Goal: Communication & Community: Answer question/provide support

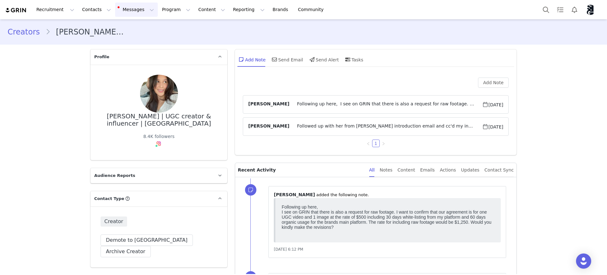
click at [133, 8] on button "Messages Messages" at bounding box center [136, 10] width 43 height 14
drag, startPoint x: 118, startPoint y: 40, endPoint x: 125, endPoint y: 39, distance: 6.7
click at [118, 40] on p "Inbox" at bounding box center [116, 39] width 12 height 7
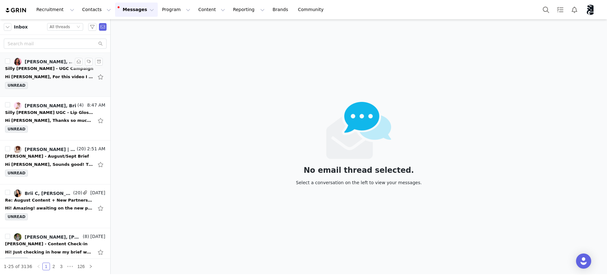
click at [55, 84] on div "UNREAD" at bounding box center [55, 86] width 100 height 9
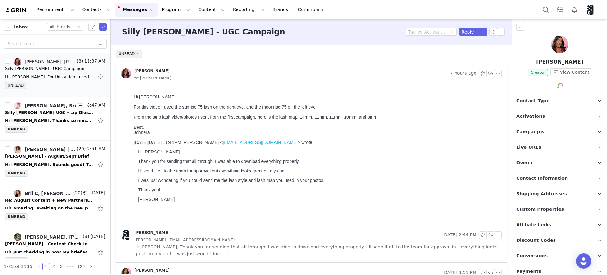
click at [328, 109] on div "For this video I used the sunrise 75 lash on the right eye, and the moonrise 75…" at bounding box center [317, 106] width 366 height 5
drag, startPoint x: 155, startPoint y: 121, endPoint x: 388, endPoint y: 124, distance: 233.1
click at [388, 120] on div "From the strip lash video/photos I sent from the first campaign, here is the la…" at bounding box center [317, 116] width 366 height 5
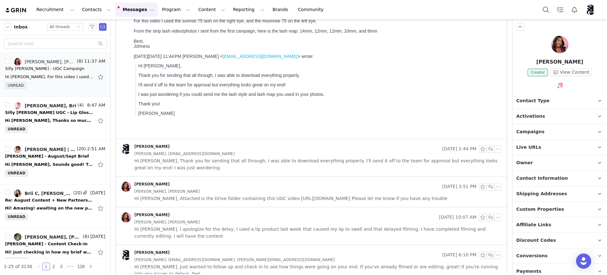
scroll to position [119, 0]
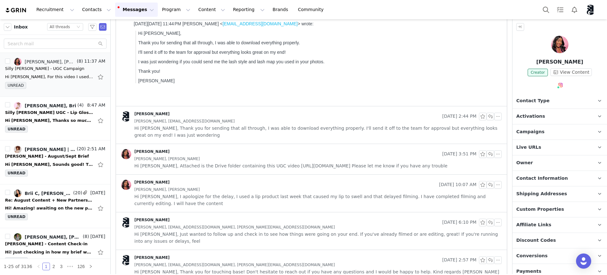
click at [374, 167] on span "Hi Kaylie, Attached is the Drive folder containing this UGC video https://drive…" at bounding box center [290, 165] width 313 height 7
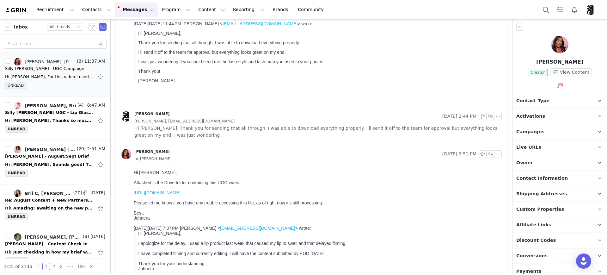
scroll to position [0, 0]
click at [181, 195] on link "https://drive.google.com/file/d/1BfgVU_NKgNhXNcqFrbxBA4WvSju_BX5R/view?usp=driv…" at bounding box center [157, 192] width 47 height 5
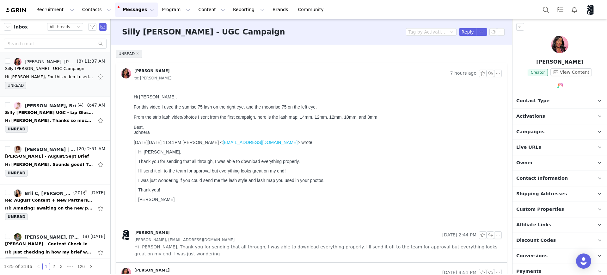
click at [445, 173] on p "I'll send it off to the team for approval but everything looks great on my end!" at bounding box center [318, 170] width 361 height 5
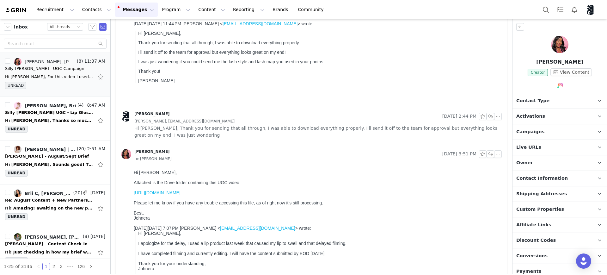
click at [181, 195] on link "https://drive.google.com/file/d/1BfgVU_NKgNhXNcqFrbxBA4WvSju_BX5R/view?usp=driv…" at bounding box center [157, 192] width 47 height 5
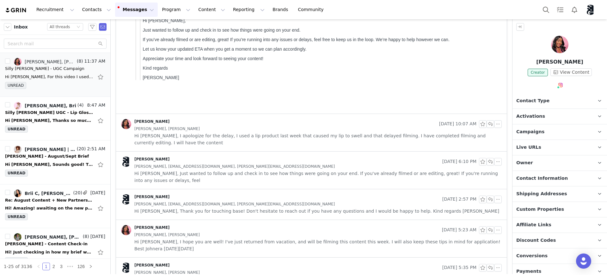
scroll to position [395, 0]
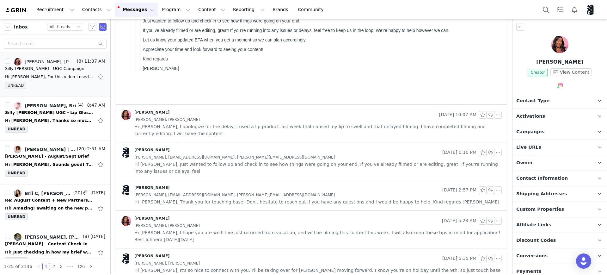
click at [337, 125] on span "Hi Kaylie, I apologize for the delay, I used a lip product last week that cause…" at bounding box center [317, 130] width 367 height 14
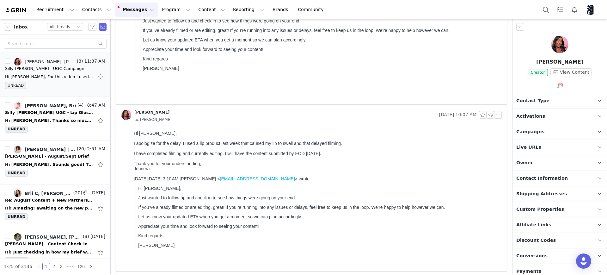
scroll to position [0, 0]
click at [337, 125] on div "Johnera Kamasse Sep 25, 2025 10:07 AM to: Silly George" at bounding box center [311, 116] width 391 height 23
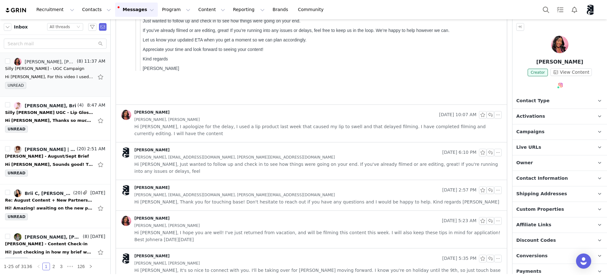
click at [323, 154] on div "Johnera Kamasse, jwkamasse@gmail.com, caroline@sillygeorge.com" at bounding box center [317, 157] width 367 height 7
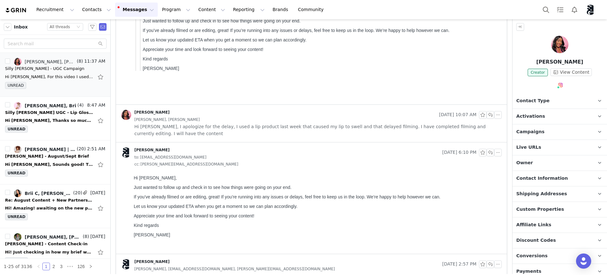
click at [323, 154] on div "to: jwkamasse@gmail.com" at bounding box center [317, 157] width 367 height 7
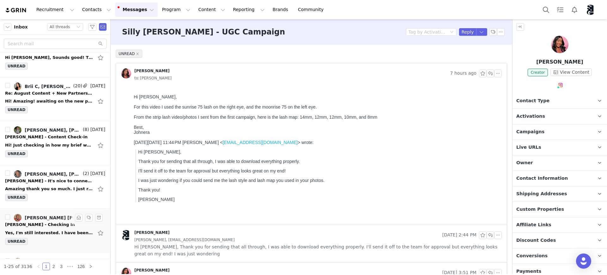
scroll to position [158, 0]
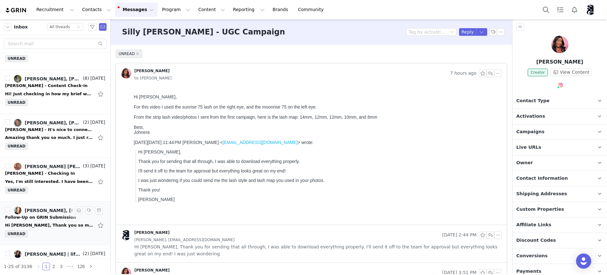
click at [39, 225] on div "Hi Kaylie, Thank you so much for getting back to me — I really appreciate your …" at bounding box center [49, 225] width 89 height 6
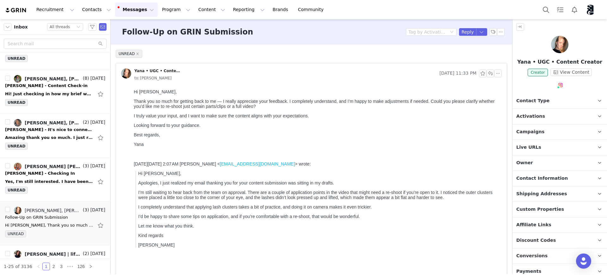
scroll to position [0, 0]
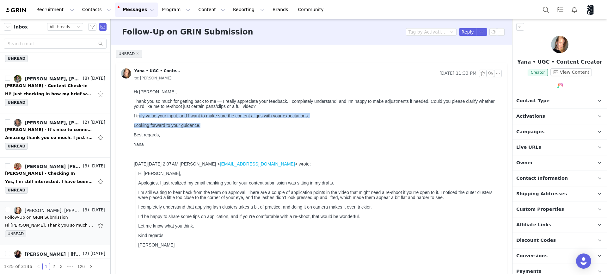
drag, startPoint x: 335, startPoint y: 119, endPoint x: 416, endPoint y: 88, distance: 87.1
click at [331, 130] on div "Hi Kaylie, Thank you so much for getting back to me — I really appreciate your …" at bounding box center [317, 118] width 366 height 58
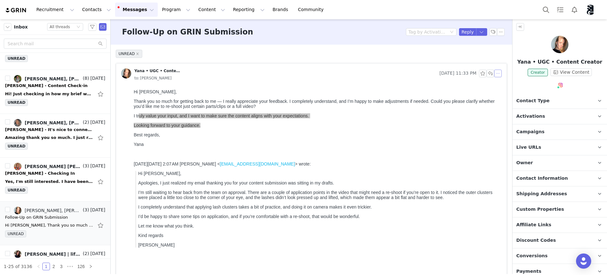
click at [494, 75] on button "button" at bounding box center [498, 74] width 8 height 8
click at [487, 74] on button "button" at bounding box center [491, 74] width 8 height 8
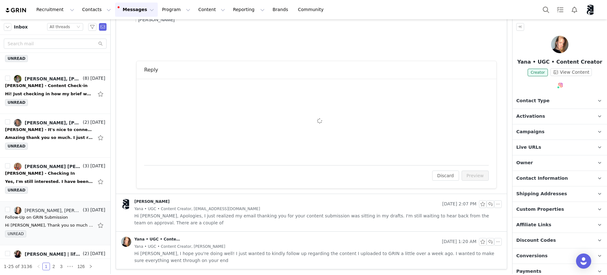
click at [186, 104] on div "To: Yana • UGC • Content Creator (yanapugccreator@gmail.com) Cc Cc: Attach a fi…" at bounding box center [316, 121] width 345 height 71
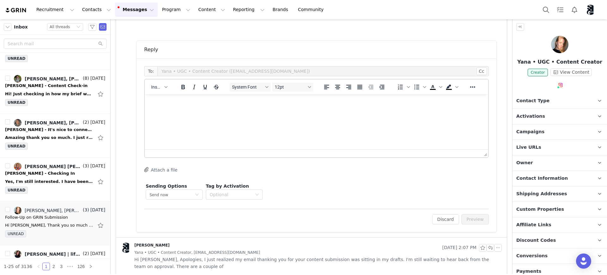
scroll to position [0, 0]
click at [188, 110] on html at bounding box center [316, 102] width 343 height 17
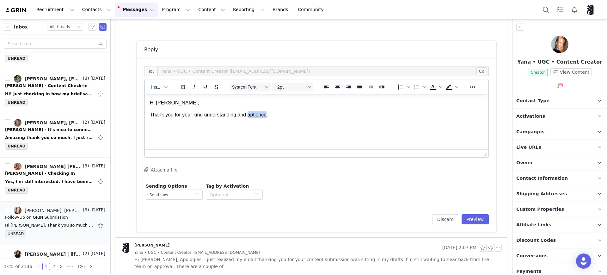
click at [286, 119] on html "Hi Yana, Thank you for your kind understanding and aptience." at bounding box center [316, 108] width 343 height 29
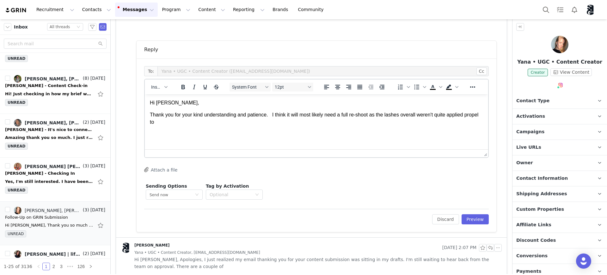
click at [189, 122] on p "Thank you for your kind understanding and patience. I think it will most likely…" at bounding box center [316, 118] width 333 height 14
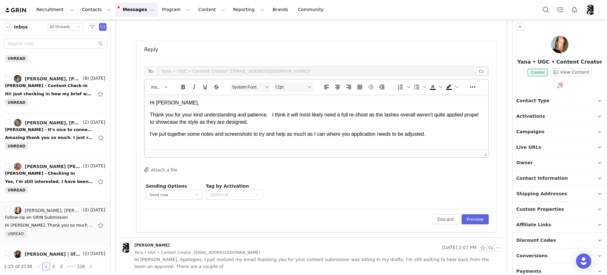
scroll to position [1, 0]
click at [393, 139] on body "Hi Yana, Thank you for your kind understanding and patience. I think it will mo…" at bounding box center [316, 124] width 333 height 51
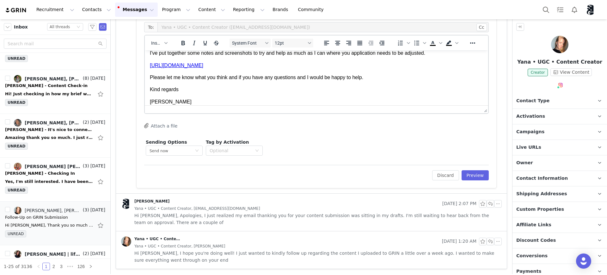
scroll to position [0, 0]
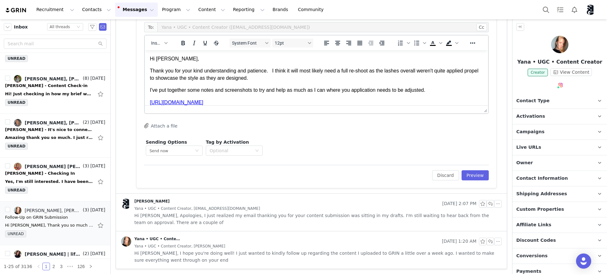
click at [435, 89] on p "I've put together some notes and screenshots to try and help as much as I can w…" at bounding box center [316, 90] width 333 height 7
click at [440, 176] on button "Discard" at bounding box center [445, 175] width 27 height 10
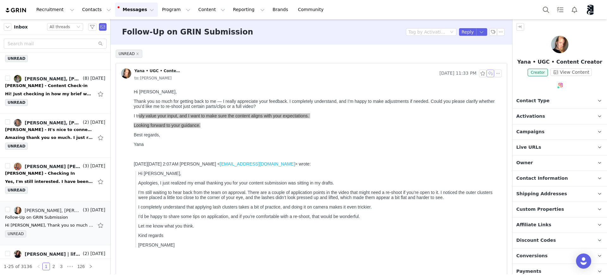
click at [487, 71] on button "button" at bounding box center [491, 74] width 8 height 8
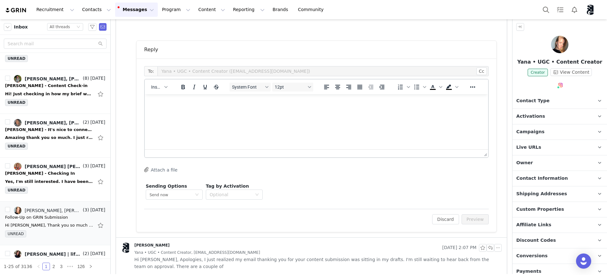
click at [215, 111] on html at bounding box center [316, 102] width 343 height 17
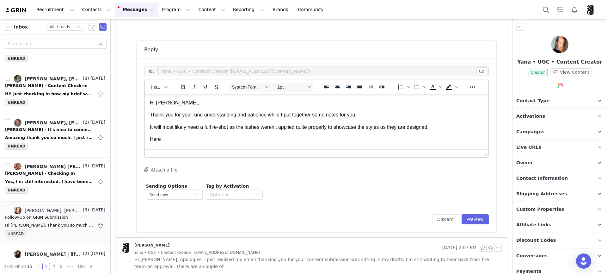
click at [181, 139] on p "Here" at bounding box center [316, 139] width 333 height 7
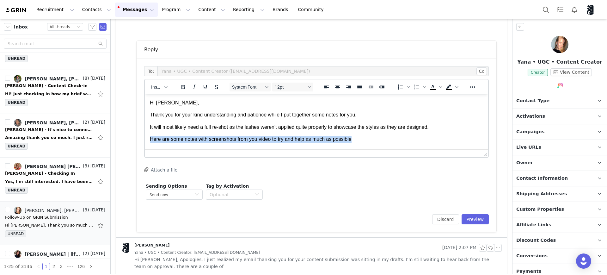
drag, startPoint x: 359, startPoint y: 141, endPoint x: 148, endPoint y: 139, distance: 210.9
click at [148, 139] on html "Hi Yana, Thank you for your kind understanding and patience while I put togethe…" at bounding box center [316, 121] width 343 height 54
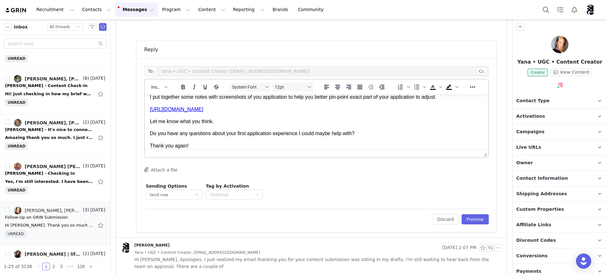
scroll to position [54, 0]
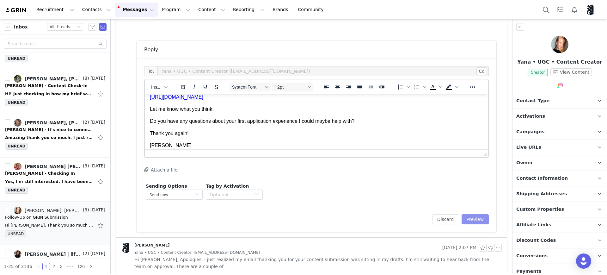
click at [469, 216] on button "Preview" at bounding box center [476, 219] width 28 height 10
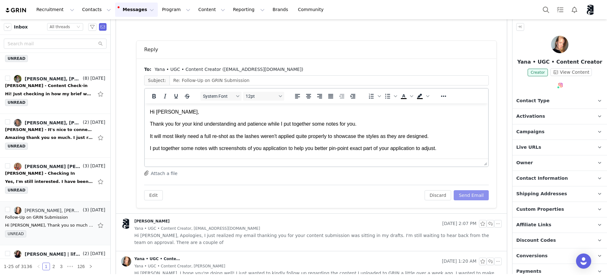
scroll to position [0, 0]
click at [259, 148] on p "I put together some notes with screenshots of you application to help you bette…" at bounding box center [316, 148] width 333 height 7
click at [262, 147] on p "I put together some notes with screenshots of you application to help you bette…" at bounding box center [316, 148] width 333 height 7
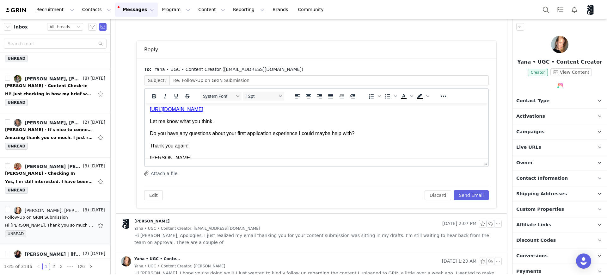
scroll to position [59, 0]
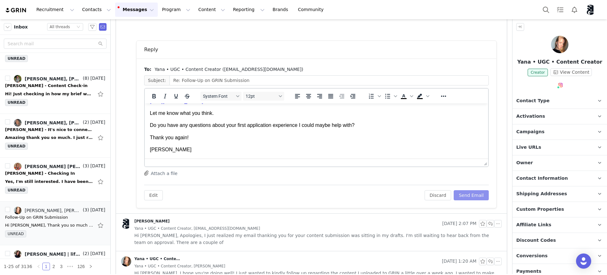
click at [473, 194] on button "Send Email" at bounding box center [471, 195] width 35 height 10
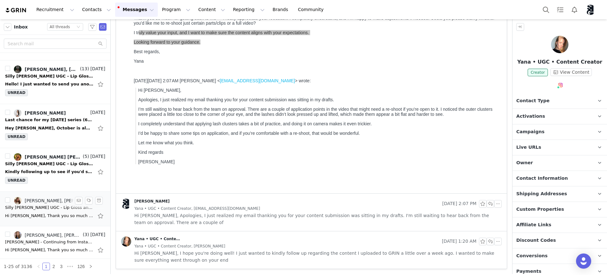
scroll to position [395, 0]
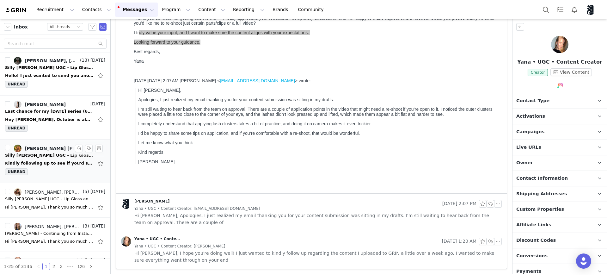
click at [49, 168] on div "Kindly following up to see if you'd still like to collaborate with Audrey! Alex…" at bounding box center [55, 163] width 100 height 10
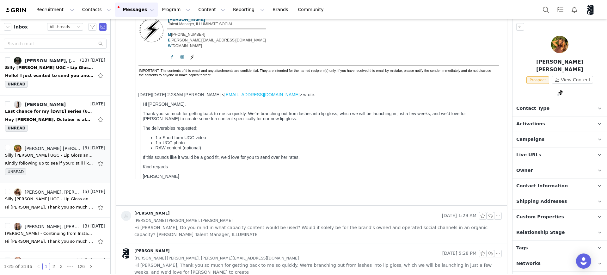
scroll to position [276, 0]
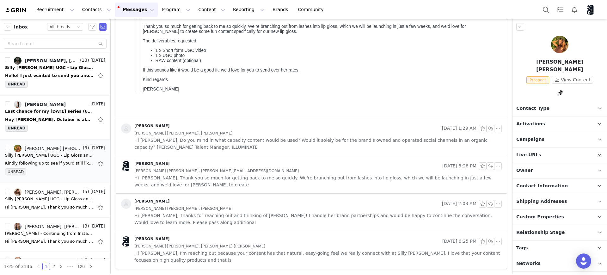
click at [297, 218] on span "Hi Kaylie-Ann, Thanks for reaching out and thinking of Audrey! I handle her bra…" at bounding box center [317, 219] width 367 height 14
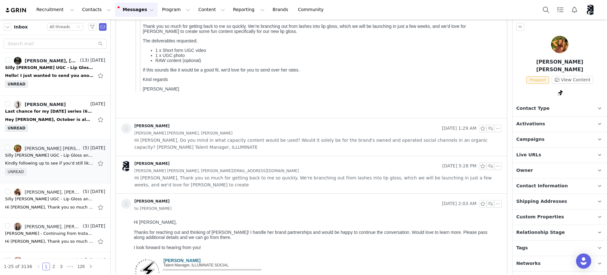
scroll to position [0, 0]
drag, startPoint x: 283, startPoint y: 178, endPoint x: 286, endPoint y: 177, distance: 3.4
click at [283, 178] on span "Hi Alex, Thank you so much for getting back to me so quickly. We're branching o…" at bounding box center [317, 181] width 367 height 14
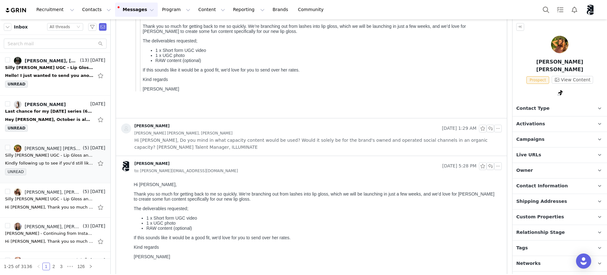
click at [310, 143] on span "Hi Kaylie, Do you mind in what capacity content would be used? Would it solely …" at bounding box center [317, 144] width 367 height 14
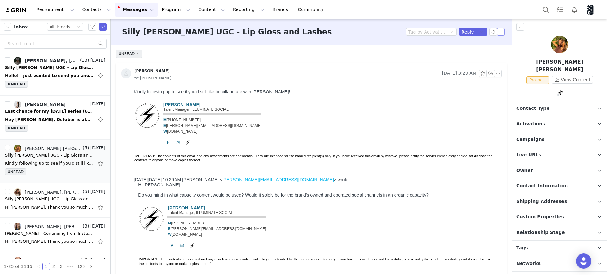
click at [497, 31] on button "button" at bounding box center [501, 32] width 8 height 8
click at [506, 44] on li "Mark as unread" at bounding box center [512, 43] width 42 height 10
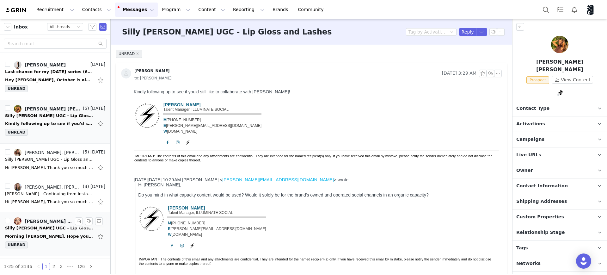
click at [51, 234] on div "Morning Kaylie, Hope you are well Just checking in on this one – do let me know…" at bounding box center [49, 236] width 89 height 6
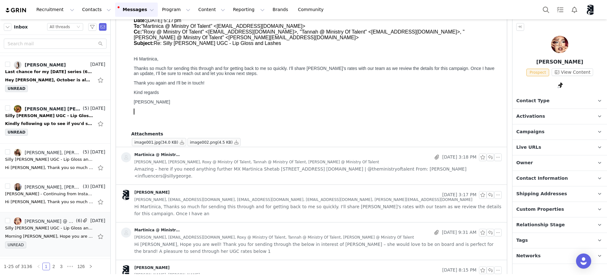
scroll to position [277, 0]
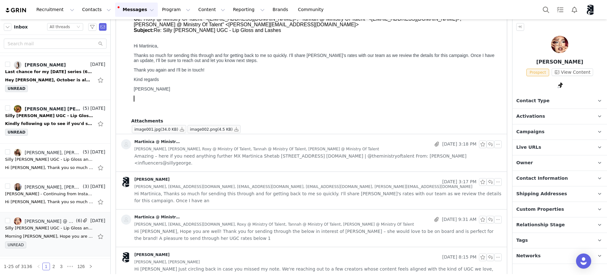
click at [238, 194] on span "Hi Martinica, Thanks so much for sending this through and for getting back to m…" at bounding box center [317, 197] width 367 height 14
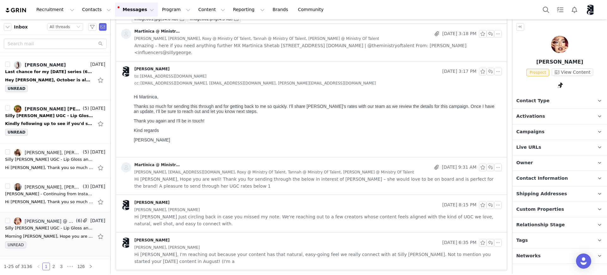
scroll to position [388, 0]
click at [247, 177] on span "Hi Kaylie, Hope you are well! Thank you for sending through the below in intere…" at bounding box center [317, 181] width 367 height 14
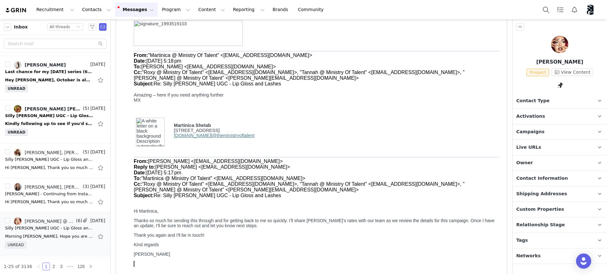
scroll to position [0, 0]
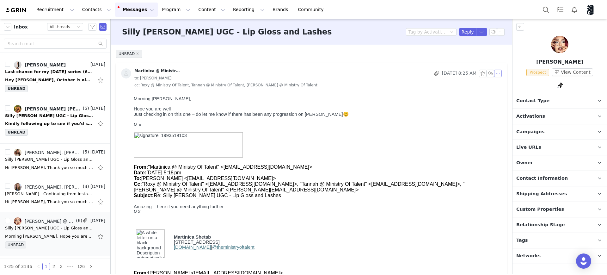
click at [494, 75] on button "button" at bounding box center [498, 74] width 8 height 8
click at [487, 73] on button "button" at bounding box center [491, 74] width 8 height 8
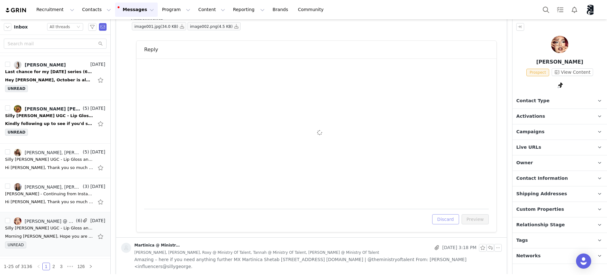
click at [445, 216] on button "Discard" at bounding box center [445, 219] width 27 height 10
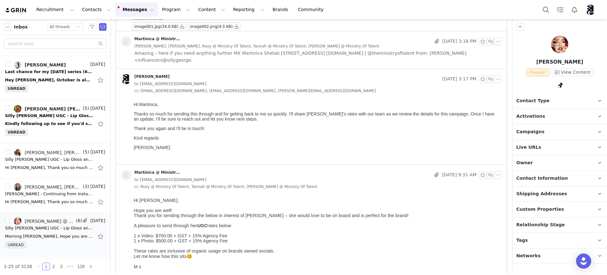
scroll to position [0, 0]
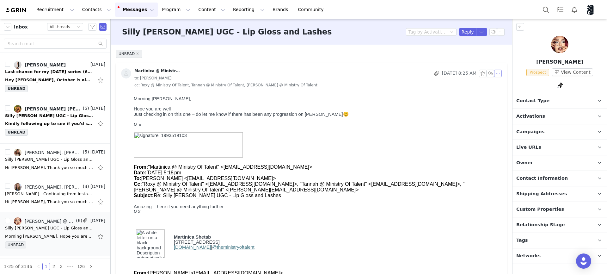
click at [494, 73] on button "button" at bounding box center [498, 74] width 8 height 8
drag, startPoint x: 503, startPoint y: 85, endPoint x: 508, endPoint y: 83, distance: 4.6
click at [503, 84] on li "Reply All" at bounding box center [501, 85] width 27 height 10
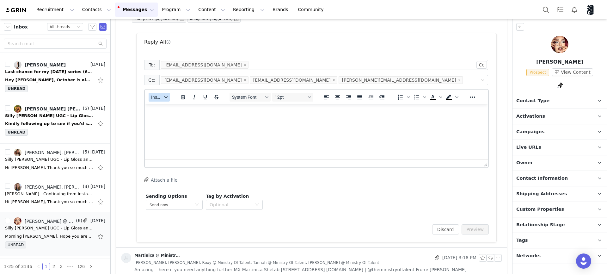
click at [164, 98] on icon "button" at bounding box center [165, 96] width 3 height 3
click at [174, 107] on div "Insert Template" at bounding box center [182, 108] width 57 height 8
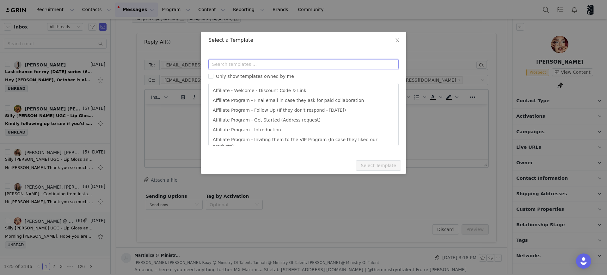
click at [257, 62] on input "text" at bounding box center [303, 64] width 190 height 10
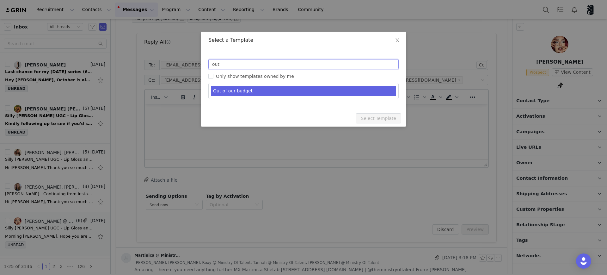
type input "out"
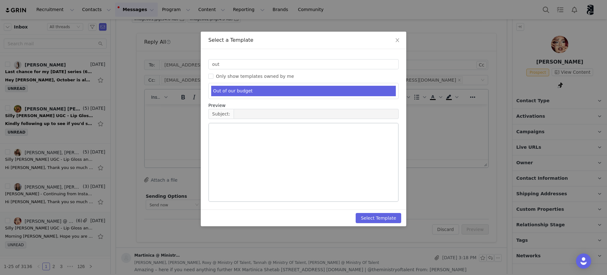
drag, startPoint x: 253, startPoint y: 94, endPoint x: 267, endPoint y: 88, distance: 15.0
click at [253, 93] on li "Out of our budget" at bounding box center [303, 91] width 185 height 10
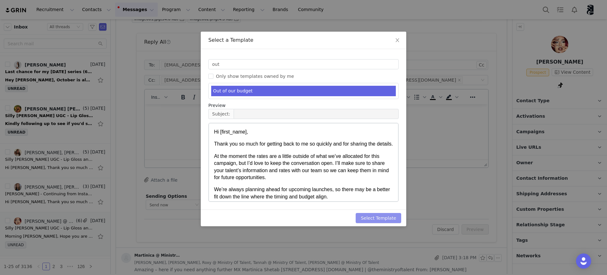
click at [387, 219] on button "Select Template" at bounding box center [379, 218] width 46 height 10
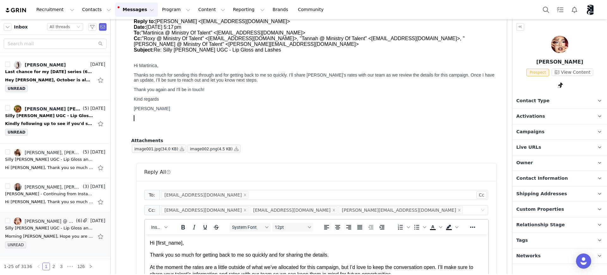
scroll to position [277, 0]
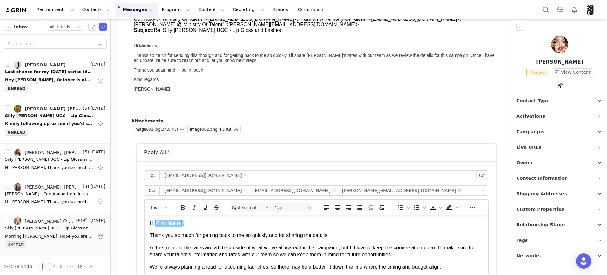
drag, startPoint x: 187, startPoint y: 226, endPoint x: 170, endPoint y: 223, distance: 16.9
click at [165, 225] on p "Hi First Name ﻿ ," at bounding box center [316, 223] width 333 height 7
click at [197, 225] on p "Hi First Name ﻿ ," at bounding box center [316, 223] width 333 height 7
click at [200, 222] on p "Hi First Name ," at bounding box center [316, 223] width 333 height 7
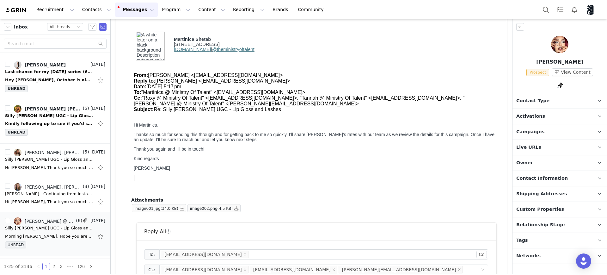
scroll to position [237, 0]
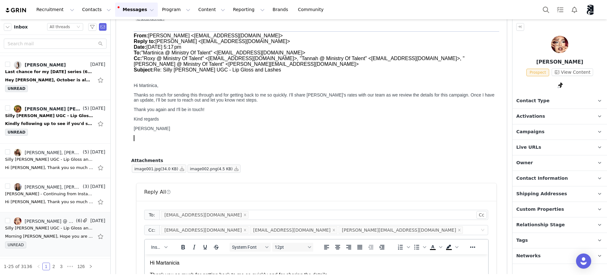
click at [191, 265] on p "Hi Martanicia" at bounding box center [316, 262] width 333 height 7
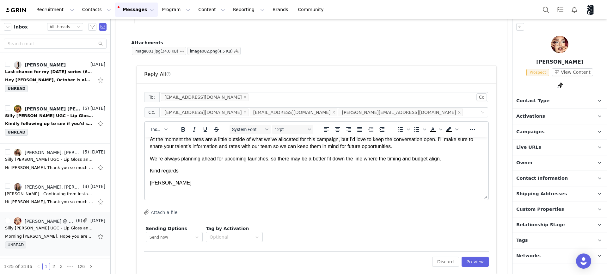
scroll to position [397, 0]
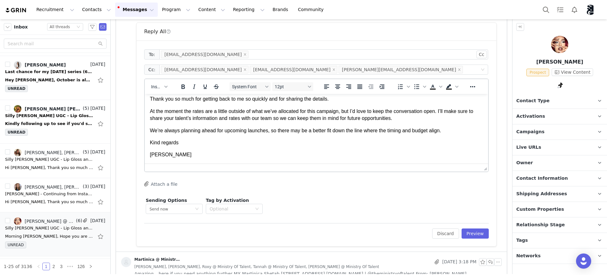
drag, startPoint x: 481, startPoint y: 156, endPoint x: 403, endPoint y: 182, distance: 82.4
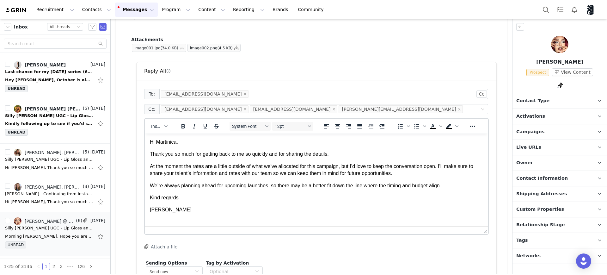
scroll to position [0, 0]
drag, startPoint x: 342, startPoint y: 155, endPoint x: 174, endPoint y: 154, distance: 168.9
click at [174, 154] on p "Thank you so much for getting back to me so quickly and for sharing the details." at bounding box center [316, 154] width 333 height 7
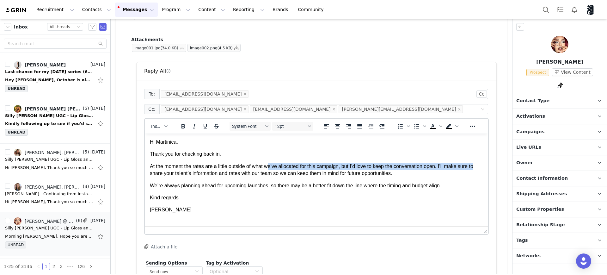
drag, startPoint x: 280, startPoint y: 168, endPoint x: 478, endPoint y: 169, distance: 197.6
click at [478, 169] on html "Hi Martinica, Thank you for checking back in. At the moment the rates are a lit…" at bounding box center [316, 175] width 343 height 85
click at [430, 176] on p "At the moment the rates are a little outside of what we’ve allocated for this c…" at bounding box center [316, 170] width 333 height 14
drag, startPoint x: 265, startPoint y: 163, endPoint x: 446, endPoint y: 166, distance: 180.9
click at [446, 166] on p "At the moment the rates are a little outside of what we’ve allocated for this c…" at bounding box center [316, 170] width 333 height 14
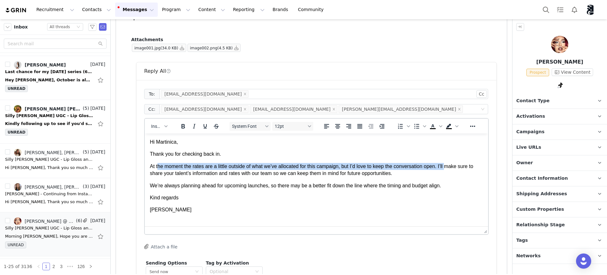
click at [446, 167] on p "At the moment the rates are a little outside of what we’ve allocated for this c…" at bounding box center [316, 170] width 333 height 14
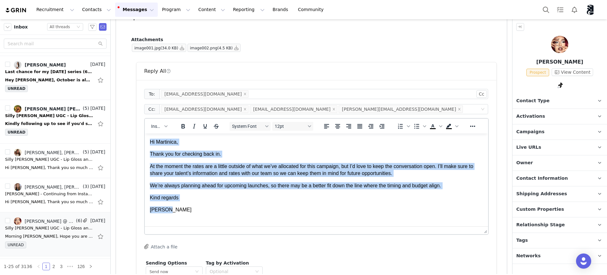
drag, startPoint x: 162, startPoint y: 208, endPoint x: 289, endPoint y: 265, distance: 139.6
click at [145, 133] on html "Hi Martinica, Thank you for checking back in. At the moment the rates are a lit…" at bounding box center [316, 175] width 343 height 85
copy body "Hi Martinica, Thank you for checking back in. At the moment the rates are a lit…"
drag, startPoint x: 206, startPoint y: 174, endPoint x: 195, endPoint y: 200, distance: 28.1
click at [206, 174] on p "At the moment the rates are a little outside of what we’ve allocated for this c…" at bounding box center [316, 170] width 333 height 14
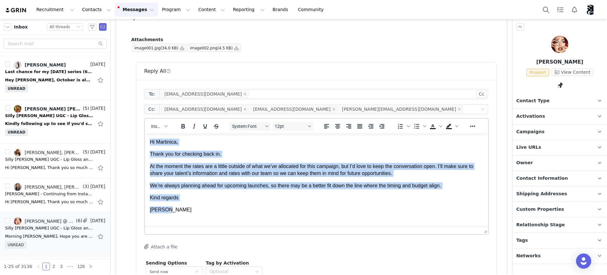
click at [194, 200] on p "Kind regards" at bounding box center [316, 197] width 333 height 7
drag, startPoint x: 154, startPoint y: 145, endPoint x: 286, endPoint y: 286, distance: 193.1
click at [145, 152] on html "Hi Martinica, Thank you for checking back in. At the moment the rates are a lit…" at bounding box center [316, 175] width 343 height 85
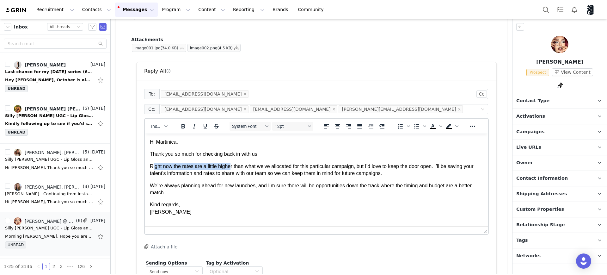
drag, startPoint x: 157, startPoint y: 167, endPoint x: 231, endPoint y: 169, distance: 74.0
click at [231, 169] on p "Right now the rates are a little higher than what we’ve allocated for this part…" at bounding box center [316, 170] width 333 height 14
click at [177, 159] on body "Hi Martinica, Thank you so much for checking back in with us. Right now the rat…" at bounding box center [316, 177] width 333 height 77
drag, startPoint x: 181, startPoint y: 166, endPoint x: 173, endPoint y: 166, distance: 7.6
click at [173, 166] on p "Right now the rates are a little higher than what we’ve allocated for this part…" at bounding box center [316, 170] width 333 height 14
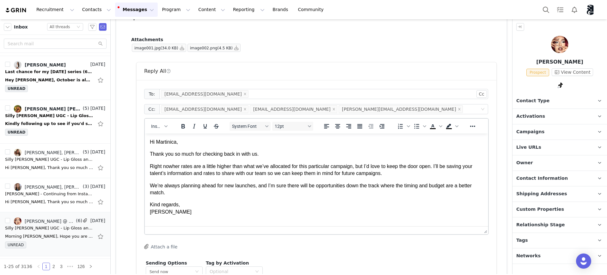
click at [173, 166] on p "Right nowher rates are a little higher than what we’ve allocated for this parti…" at bounding box center [316, 170] width 333 height 14
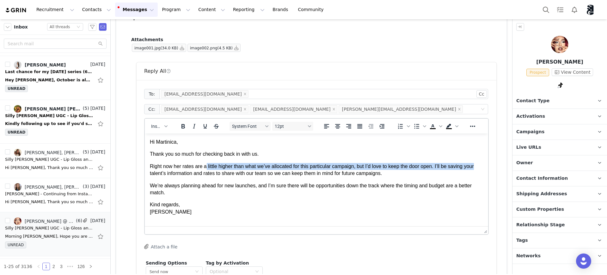
drag, startPoint x: 206, startPoint y: 167, endPoint x: 439, endPoint y: 173, distance: 233.1
click at [479, 168] on html "Hi Martinica, Thank you so much for checking back in with us. Right now her rat…" at bounding box center [316, 176] width 343 height 87
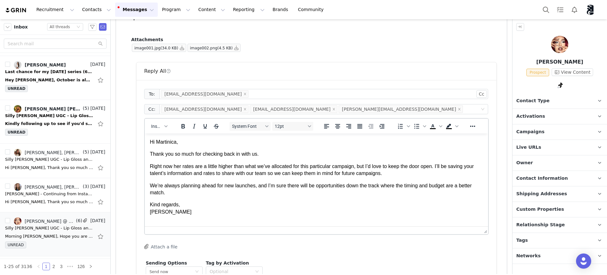
click at [439, 173] on p "Right now her rates are a little higher than what we’ve allocated for this part…" at bounding box center [316, 170] width 333 height 14
drag, startPoint x: 468, startPoint y: 165, endPoint x: 166, endPoint y: 173, distance: 302.4
click at [166, 173] on p "Right now her rates are a little higher than what we’ve allocated for this part…" at bounding box center [316, 170] width 333 height 14
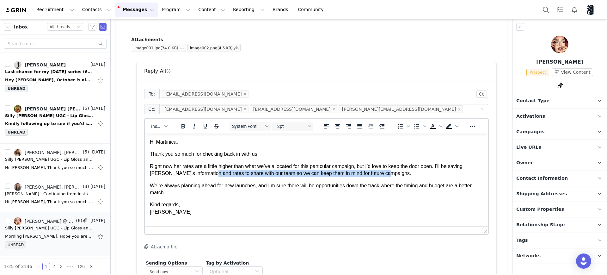
drag, startPoint x: 208, startPoint y: 174, endPoint x: 414, endPoint y: 174, distance: 205.5
click at [414, 174] on p "Right now her rates are a little higher than what we’ve allocated for this part…" at bounding box center [316, 170] width 333 height 14
click at [415, 174] on p "Right now her rates are a little higher than what we’ve allocated for this part…" at bounding box center [316, 170] width 333 height 14
click at [297, 190] on p "We’re always planning ahead for new launches, and I’m sure there will be opport…" at bounding box center [316, 189] width 333 height 14
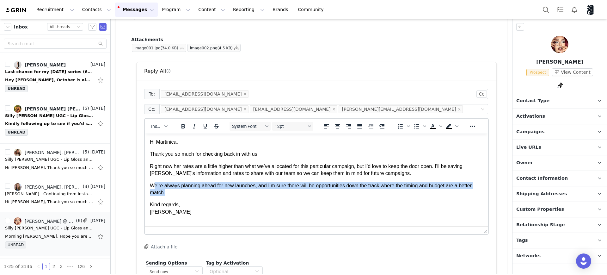
drag, startPoint x: 278, startPoint y: 180, endPoint x: 336, endPoint y: 213, distance: 66.3
click at [487, 192] on html "Hi Martinica, Thank you so much for checking back in with us. Right now her rat…" at bounding box center [316, 176] width 343 height 87
click at [333, 213] on p "Kind regards, Kaylie" at bounding box center [316, 208] width 333 height 14
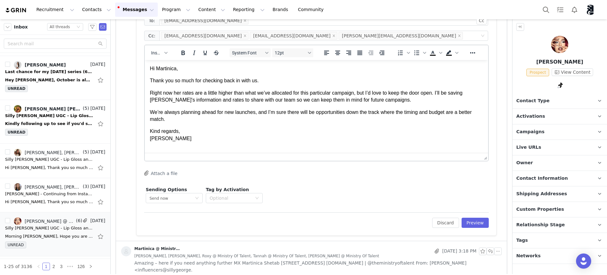
scroll to position [397, 0]
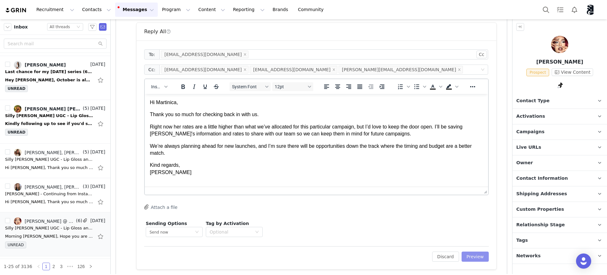
click at [470, 251] on button "Preview" at bounding box center [476, 256] width 28 height 10
click at [476, 256] on div "Discard Preview" at bounding box center [460, 256] width 57 height 10
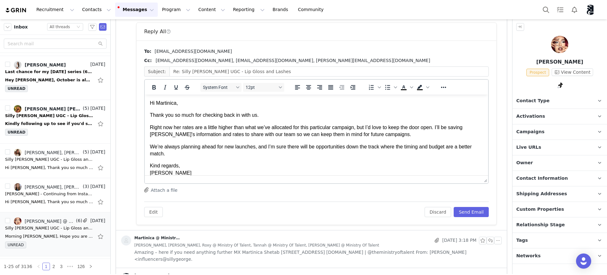
scroll to position [0, 0]
drag, startPoint x: 482, startPoint y: 156, endPoint x: 331, endPoint y: 76, distance: 170.3
click at [466, 213] on button "Send Email" at bounding box center [471, 213] width 35 height 10
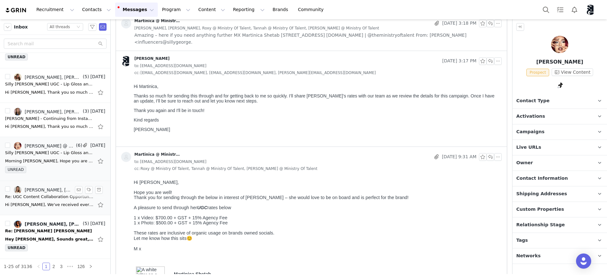
scroll to position [514, 0]
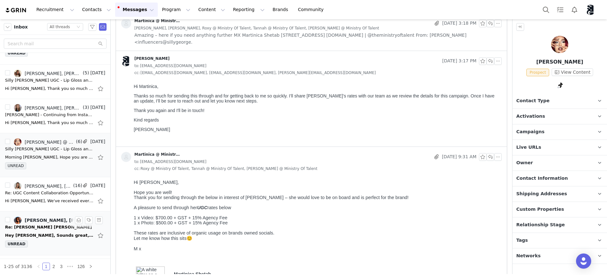
click at [52, 234] on div "Hey Kaylie, Sounds great, thanks for the update! Let me know if I can assist in…" at bounding box center [49, 235] width 89 height 6
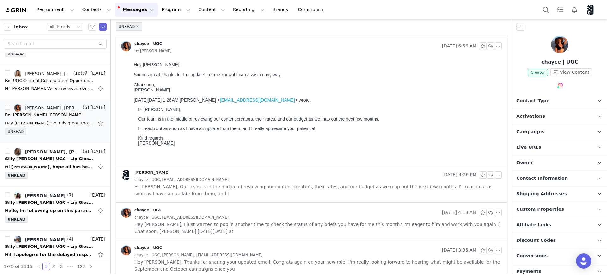
scroll to position [0, 0]
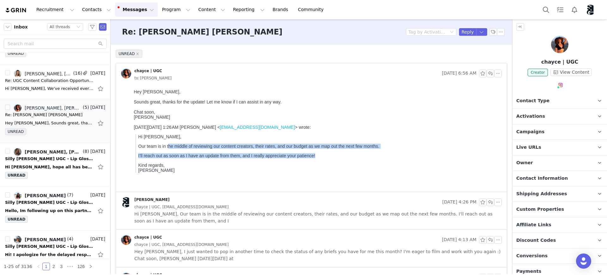
drag, startPoint x: 245, startPoint y: 155, endPoint x: 383, endPoint y: 159, distance: 138.3
click at [383, 159] on blockquote "Hi Chayce, Our team is in the middle of reviewing our content creators, their r…" at bounding box center [318, 153] width 364 height 39
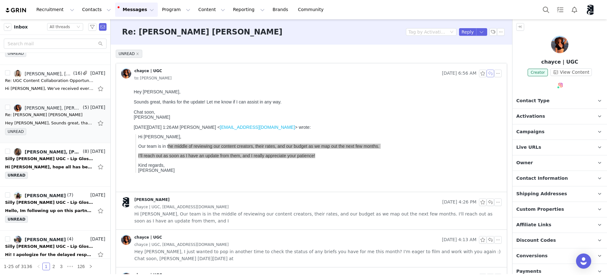
click at [487, 73] on button "button" at bounding box center [491, 74] width 8 height 8
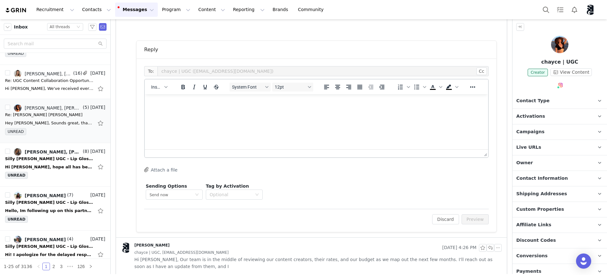
click at [244, 111] on html at bounding box center [316, 102] width 343 height 17
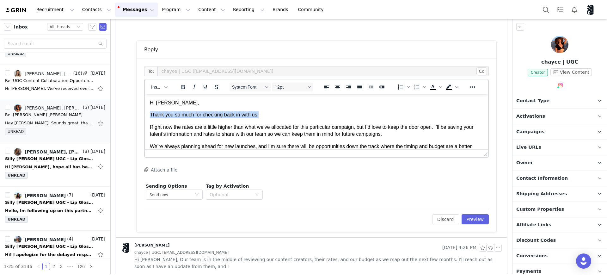
drag, startPoint x: 264, startPoint y: 113, endPoint x: 131, endPoint y: 115, distance: 133.5
click at [145, 115] on html "Hi Chayce, Thank you so much for checking back in with us. Right now the rates …" at bounding box center [316, 137] width 343 height 87
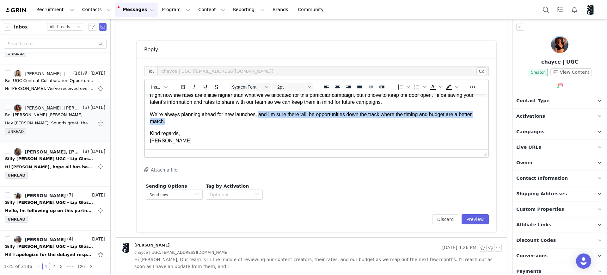
drag, startPoint x: 256, startPoint y: 114, endPoint x: 469, endPoint y: 120, distance: 213.5
click at [469, 120] on p "We’re always planning ahead for new launches, and I’m sure there will be opport…" at bounding box center [316, 118] width 333 height 14
click at [435, 128] on body "Hi Chayce, I wanted to check back in with you Right now the rates are a little …" at bounding box center [316, 105] width 333 height 77
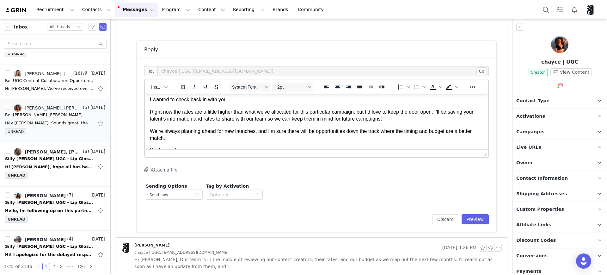
scroll to position [0, 0]
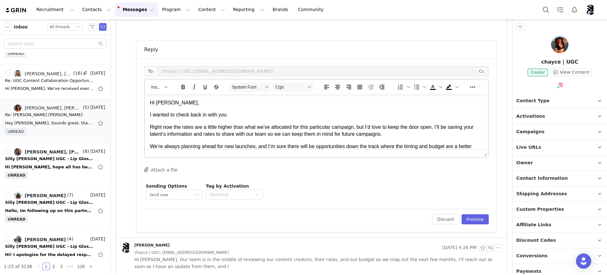
drag, startPoint x: 235, startPoint y: 114, endPoint x: 261, endPoint y: 114, distance: 25.3
click at [236, 114] on p "I wanted to check back in with you" at bounding box center [316, 114] width 333 height 7
drag, startPoint x: 181, startPoint y: 127, endPoint x: 174, endPoint y: 127, distance: 7.3
click at [174, 127] on p "Right now the rates are a little higher than what we’ve allocated for this part…" at bounding box center [316, 131] width 333 height 14
drag, startPoint x: 357, startPoint y: 127, endPoint x: 296, endPoint y: 127, distance: 60.7
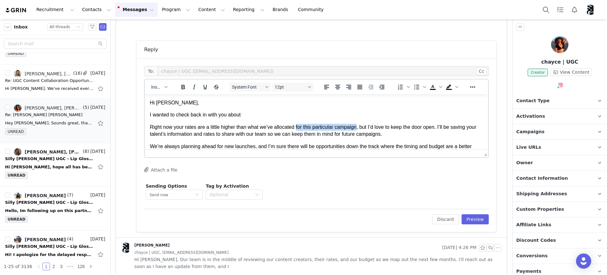
click at [296, 127] on p "Right now your rates are a little higher than what we’ve allocated for this par…" at bounding box center [316, 131] width 333 height 14
click at [303, 127] on p "Right now your rates are a little higher than what we’ve allocated for this par…" at bounding box center [316, 131] width 333 height 14
drag, startPoint x: 334, startPoint y: 128, endPoint x: 303, endPoint y: 128, distance: 31.0
click at [303, 128] on p "Right now your rates are a little higher than what we’ve allocated for this par…" at bounding box center [316, 131] width 333 height 14
click at [359, 128] on p "Right now your rates are a little higher than what we’ve allocated for our upco…" at bounding box center [316, 131] width 333 height 14
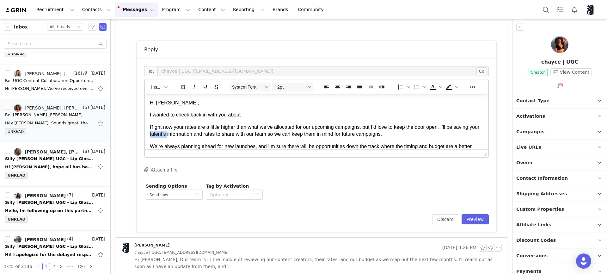
drag, startPoint x: 179, startPoint y: 135, endPoint x: 162, endPoint y: 135, distance: 17.7
click at [162, 135] on p "Right now your rates are a little higher than what we’ve allocated for our upco…" at bounding box center [316, 131] width 333 height 14
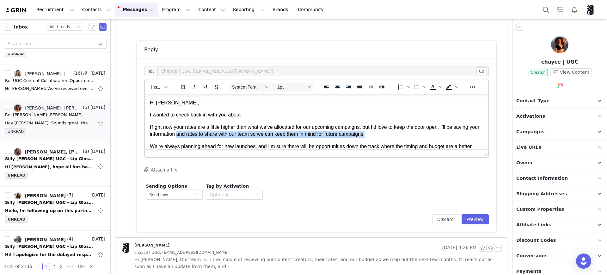
drag, startPoint x: 190, startPoint y: 136, endPoint x: 414, endPoint y: 136, distance: 223.6
click at [414, 136] on p "Right now your rates are a little higher than what we’ve allocated for our upco…" at bounding box center [316, 131] width 333 height 14
click at [418, 135] on p "Right now your rates are a little higher than what we’ve allocated for our upco…" at bounding box center [316, 131] width 333 height 14
click at [253, 114] on p "I wanted to check back in with you about" at bounding box center [316, 114] width 333 height 7
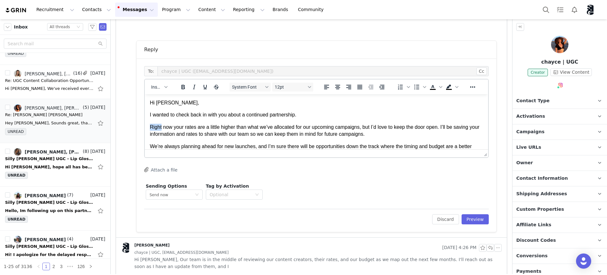
drag, startPoint x: 162, startPoint y: 128, endPoint x: 165, endPoint y: 114, distance: 14.6
click at [149, 128] on html "Hi Chayce, I wanted to check back in with you about a continued partnership. Ri…" at bounding box center [316, 137] width 343 height 87
click at [346, 127] on p "At the moment your rates are a little higher than what we’ve allocated for our …" at bounding box center [316, 131] width 333 height 14
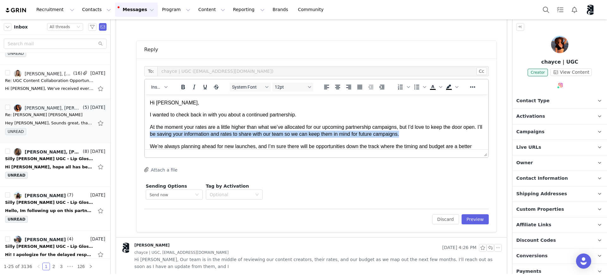
drag, startPoint x: 181, startPoint y: 132, endPoint x: 446, endPoint y: 129, distance: 265.0
click at [438, 134] on p "At the moment your rates are a little higher than what we’ve allocated for our …" at bounding box center [316, 131] width 333 height 14
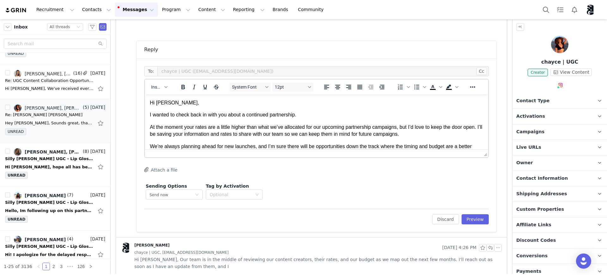
click at [449, 127] on p "At the moment your rates are a little higher than what we’ve allocated for our …" at bounding box center [316, 131] width 333 height 14
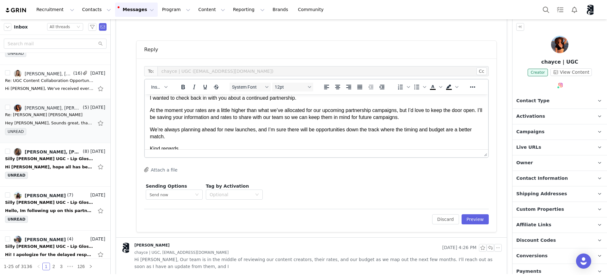
scroll to position [32, 0]
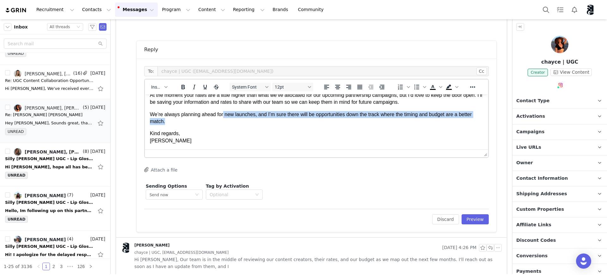
drag, startPoint x: 280, startPoint y: 112, endPoint x: 460, endPoint y: 119, distance: 180.7
click at [460, 119] on p "We’re always planning ahead for new launches, and I’m sure there will be opport…" at bounding box center [316, 118] width 333 height 14
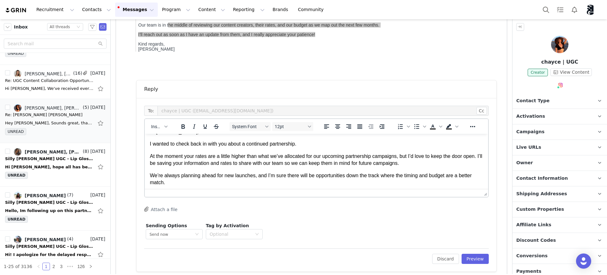
scroll to position [0, 0]
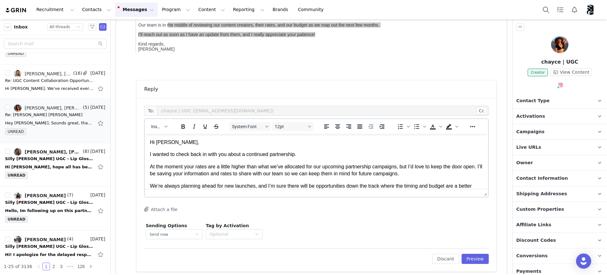
drag, startPoint x: 309, startPoint y: 154, endPoint x: 226, endPoint y: 153, distance: 83.2
click at [226, 153] on p "I wanted to check back in with you about a continued partnership." at bounding box center [316, 154] width 333 height 7
drag, startPoint x: 152, startPoint y: 156, endPoint x: 284, endPoint y: 156, distance: 131.5
click at [275, 156] on p "I wanted to check back in with you to give you an update." at bounding box center [316, 154] width 333 height 7
click at [293, 157] on p "I wanted to check back in with you to give you an update." at bounding box center [316, 154] width 333 height 7
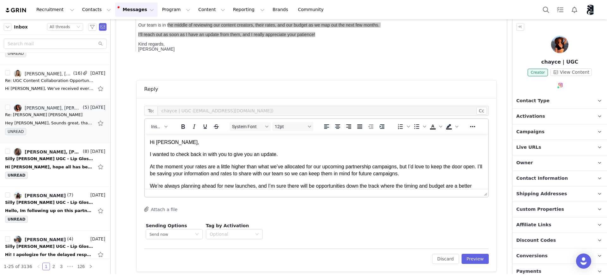
drag, startPoint x: 148, startPoint y: 154, endPoint x: 176, endPoint y: 156, distance: 28.2
click at [176, 156] on html "Hi Chayce, I wanted to check back in with you to give you an update. At the mom…" at bounding box center [316, 177] width 343 height 87
click at [470, 258] on button "Preview" at bounding box center [476, 259] width 28 height 10
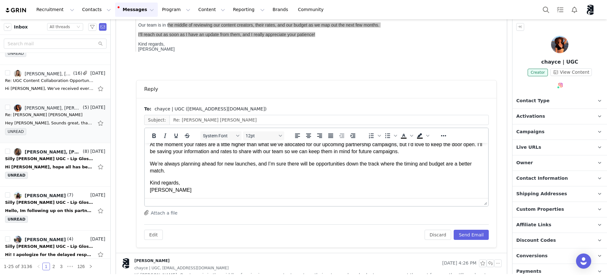
scroll to position [32, 0]
drag, startPoint x: 478, startPoint y: 164, endPoint x: 621, endPoint y: 346, distance: 230.6
click at [469, 236] on button "Send Email" at bounding box center [471, 235] width 35 height 10
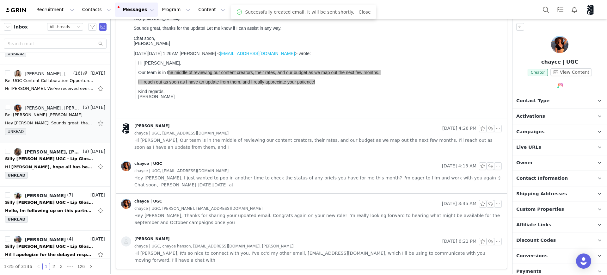
scroll to position [67, 0]
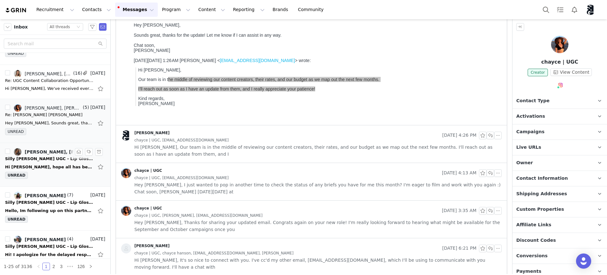
click at [45, 165] on div "Hi Kaylie, hope all has been well! Just gently circling back here as we kick of…" at bounding box center [49, 167] width 89 height 6
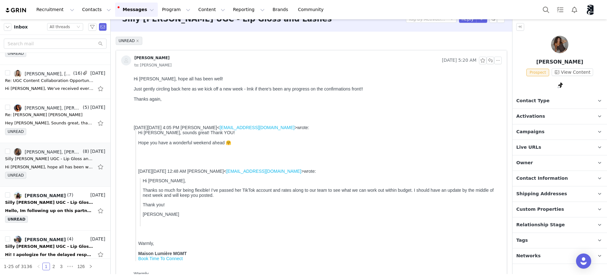
scroll to position [0, 0]
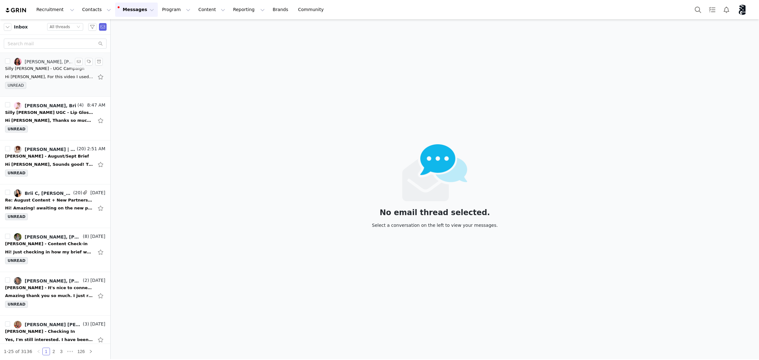
click at [52, 80] on div "Hi Kaylie, For this video I used the sunrise 75 lash on the right eye, and the …" at bounding box center [49, 77] width 89 height 6
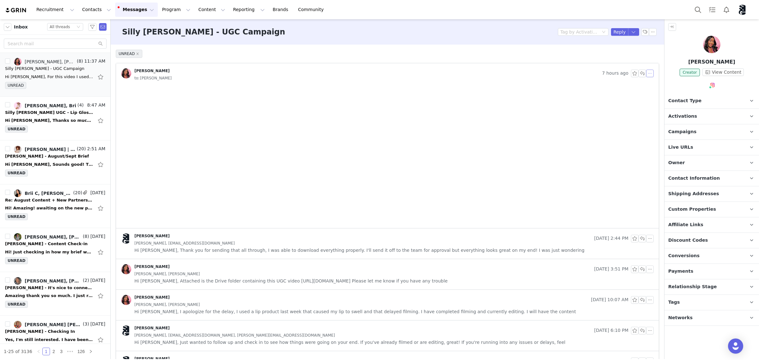
click at [647, 76] on button "button" at bounding box center [650, 74] width 8 height 8
click at [638, 74] on button "button" at bounding box center [642, 74] width 8 height 8
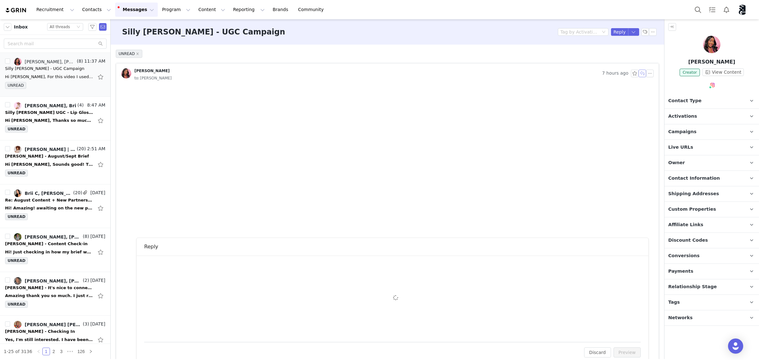
scroll to position [154, 0]
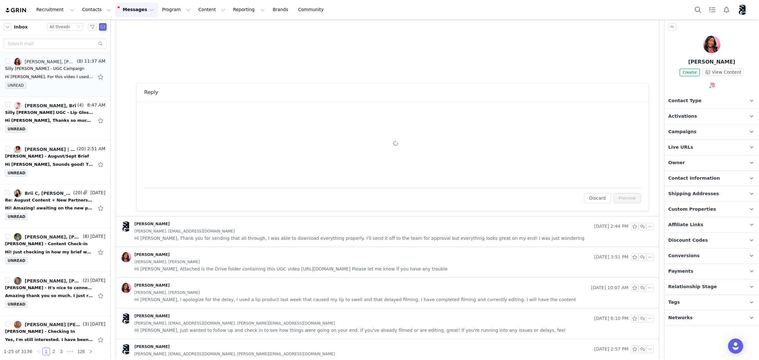
click at [244, 141] on div "To: Johnera Kamasse (jwkamasse@gmail.com) Cc Cc: Attach a file Sending Options …" at bounding box center [392, 144] width 496 height 71
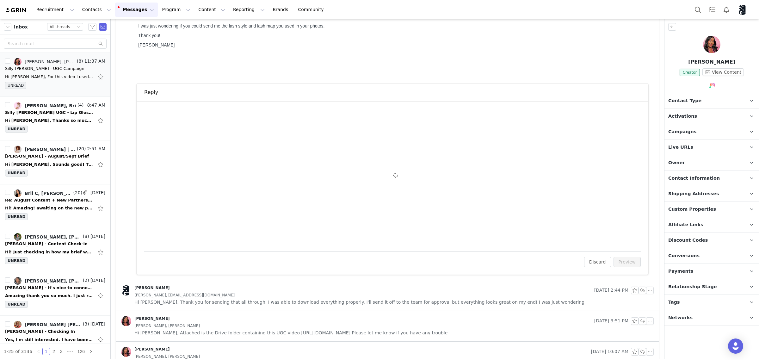
click at [221, 134] on div "To: Johnera Kamasse (jwkamasse@gmail.com) Cc Cc: Attach a file Sending Options …" at bounding box center [392, 176] width 496 height 135
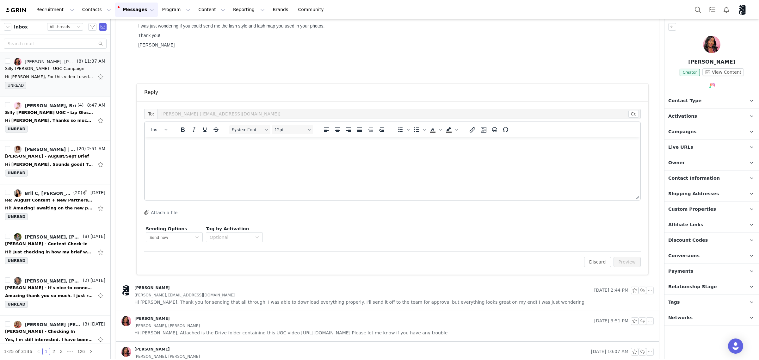
scroll to position [0, 0]
click at [264, 154] on html at bounding box center [392, 145] width 495 height 17
click at [625, 260] on button "Preview" at bounding box center [627, 262] width 28 height 10
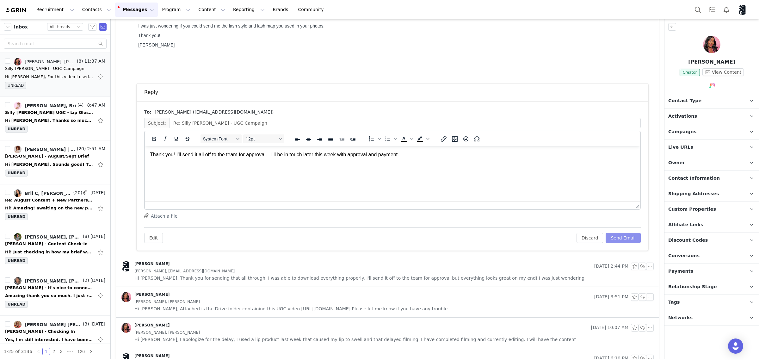
click at [623, 240] on button "Send Email" at bounding box center [623, 238] width 35 height 10
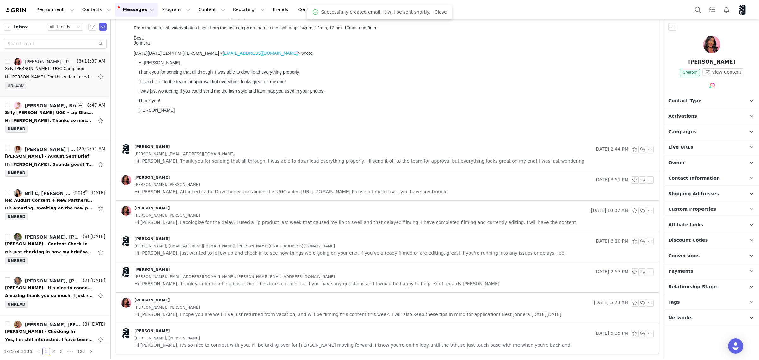
scroll to position [89, 0]
click at [56, 122] on div "Hi [PERSON_NAME], Thanks so much for reaching out on behalf of S![PERSON_NAME] …" at bounding box center [49, 120] width 89 height 6
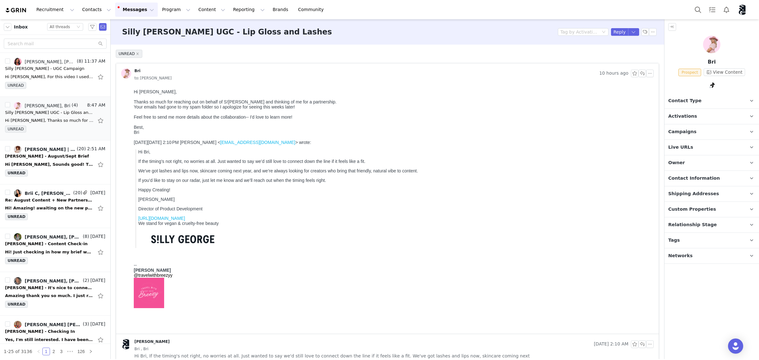
scroll to position [0, 0]
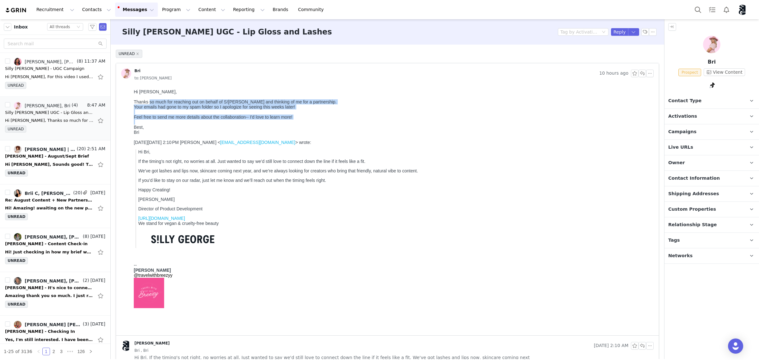
drag, startPoint x: 187, startPoint y: 209, endPoint x: 390, endPoint y: 111, distance: 224.9
click at [325, 122] on div "Hi Kaylie-Ann, Thanks so much for reaching out on behalf of S!LLY George and th…" at bounding box center [392, 112] width 517 height 46
click at [390, 109] on div "Your emails had gone to my spam folder so I apologize for seeing this weeks lat…" at bounding box center [392, 106] width 517 height 5
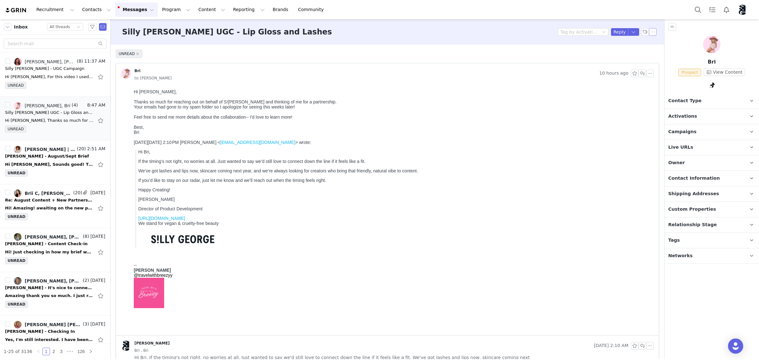
click at [649, 32] on button "button" at bounding box center [653, 32] width 8 height 8
click at [652, 42] on li "Mark as unread" at bounding box center [664, 43] width 42 height 10
click at [61, 167] on div "Hi Kaylie, Sounds good! Thank you for confirming! Can we get an agreement or a …" at bounding box center [49, 164] width 89 height 6
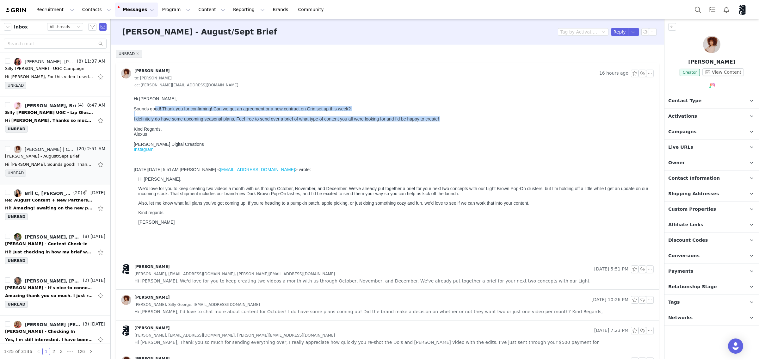
click at [463, 126] on body "Hi Kaylie, Sounds good! Thank you for confirming! Can we get an agreement or a …" at bounding box center [392, 176] width 517 height 160
click at [496, 126] on div "I definitely do have some upcoming seasonal plans. Feel free to send over a bri…" at bounding box center [392, 136] width 517 height 40
click at [513, 128] on div "I definitely do have some upcoming seasonal plans. Feel free to send over a bri…" at bounding box center [392, 136] width 517 height 40
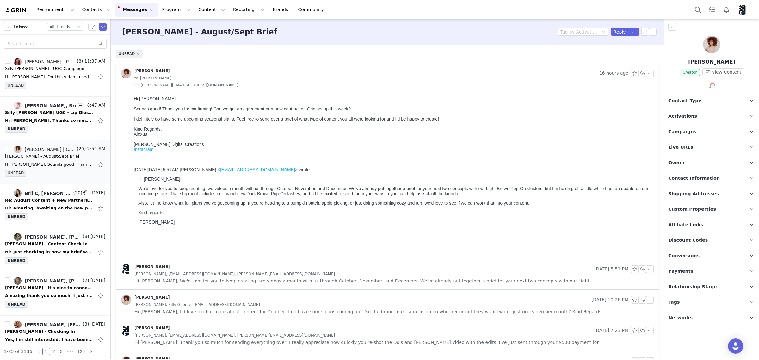
click at [393, 162] on div at bounding box center [392, 159] width 517 height 5
drag, startPoint x: 253, startPoint y: 124, endPoint x: 479, endPoint y: 120, distance: 226.1
click at [428, 126] on div "I definitely do have some upcoming seasonal plans. Feel free to send over a bri…" at bounding box center [392, 136] width 517 height 40
click at [480, 120] on div "I definitely do have some upcoming seasonal plans. Feel free to send over a bri…" at bounding box center [392, 136] width 517 height 40
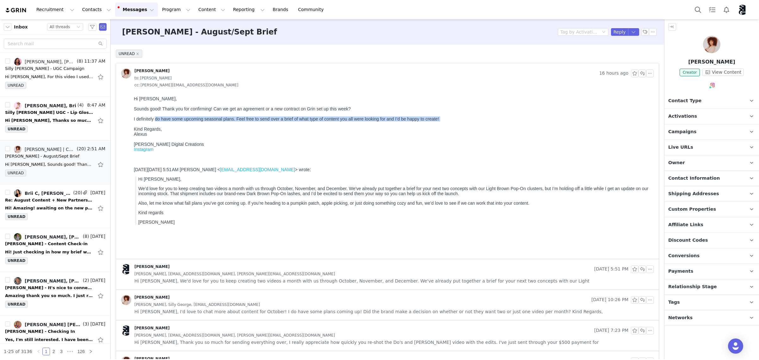
drag, startPoint x: 181, startPoint y: 126, endPoint x: 204, endPoint y: 127, distance: 23.4
click at [204, 127] on div "I definitely do have some upcoming seasonal plans. Feel free to send over a bri…" at bounding box center [392, 136] width 517 height 40
click at [327, 283] on span "Hi Alexus, We'd love for you to keep creating two videos a month with us throug…" at bounding box center [361, 280] width 455 height 7
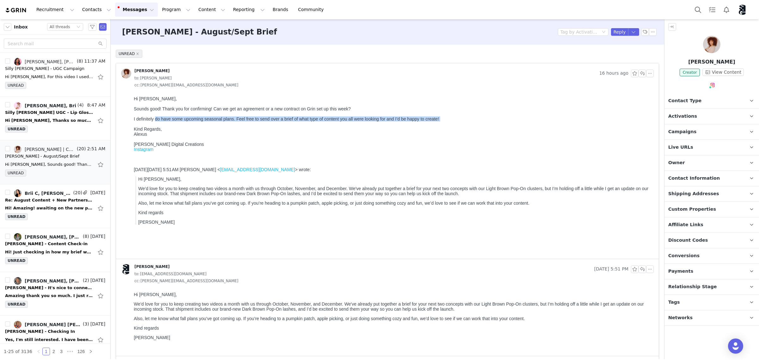
scroll to position [40, 0]
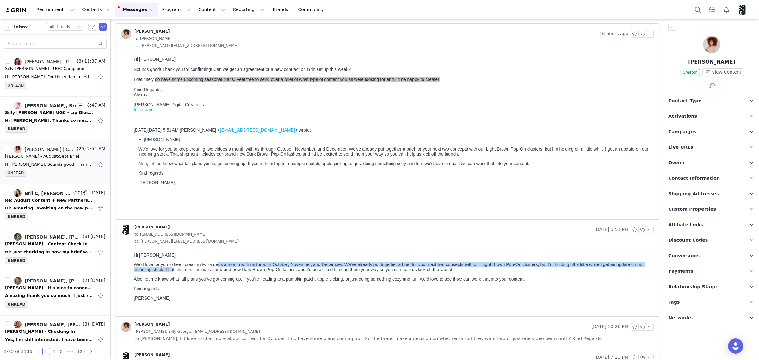
drag, startPoint x: 181, startPoint y: 270, endPoint x: 220, endPoint y: 264, distance: 39.9
click at [220, 264] on p "We’d love for you to keep creating two videos a month with us through October, …" at bounding box center [392, 267] width 517 height 10
click at [298, 263] on p "We’d love for you to keep creating two videos a month with us through October, …" at bounding box center [392, 267] width 517 height 10
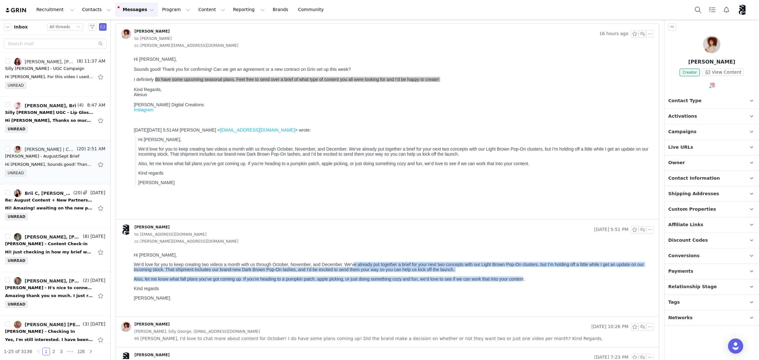
drag, startPoint x: 356, startPoint y: 267, endPoint x: 527, endPoint y: 279, distance: 170.8
click at [526, 279] on body "Hi Alexus, We’d love for you to keep creating two videos a month with us throug…" at bounding box center [392, 281] width 517 height 59
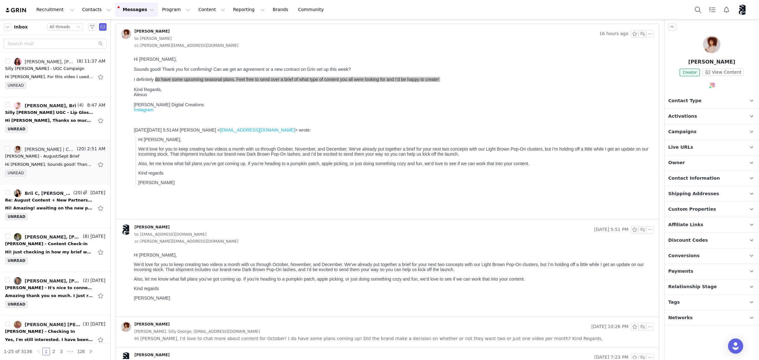
click at [541, 279] on p "Also, let me know what fall plans you’ve got coming up. If you’re heading to a …" at bounding box center [392, 278] width 517 height 5
drag, startPoint x: 165, startPoint y: 282, endPoint x: 520, endPoint y: 272, distance: 354.6
click at [348, 281] on p "Also, let me know what fall plans you’ve got coming up. If you’re heading to a …" at bounding box center [392, 278] width 517 height 5
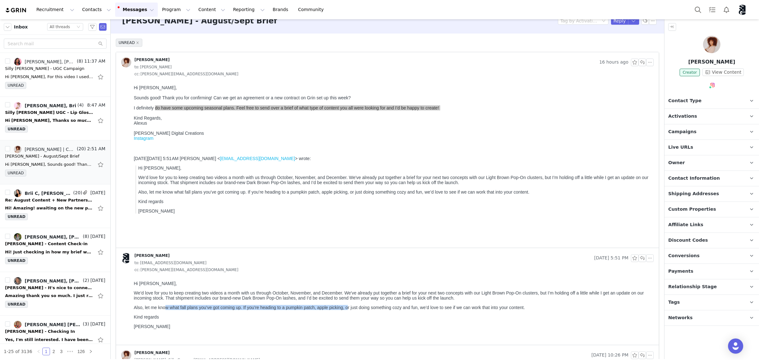
scroll to position [0, 0]
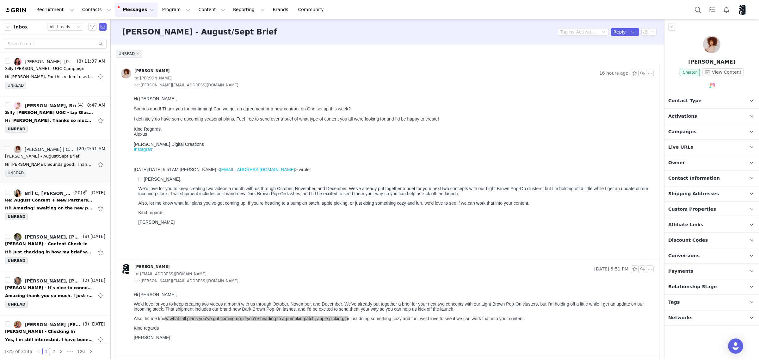
click at [594, 132] on div "Kind Regards," at bounding box center [392, 128] width 517 height 5
click at [40, 43] on input "text" at bounding box center [55, 44] width 103 height 10
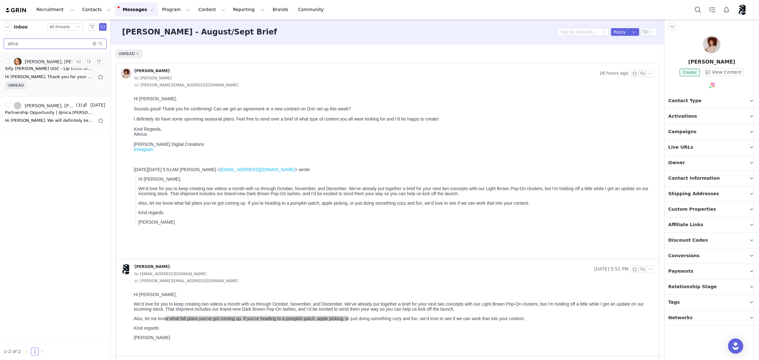
type input "alina"
click at [49, 82] on div "UNREAD" at bounding box center [55, 86] width 100 height 9
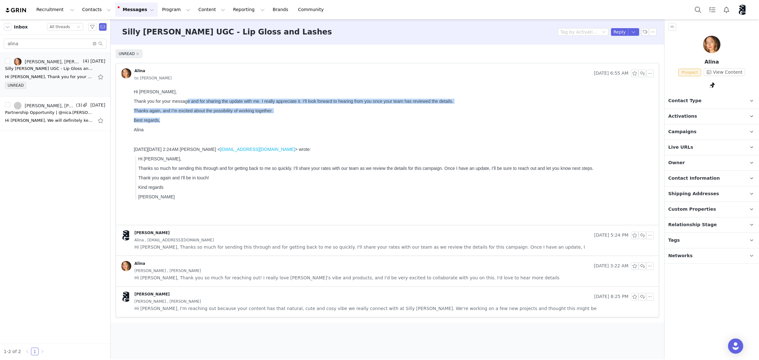
click at [465, 120] on div "Hi Kaylie, Thank you for your message and for sharing the update with me. I rea…" at bounding box center [392, 110] width 517 height 43
click at [483, 118] on div "Hi Kaylie, Thank you for your message and for sharing the update with me. I rea…" at bounding box center [392, 110] width 517 height 43
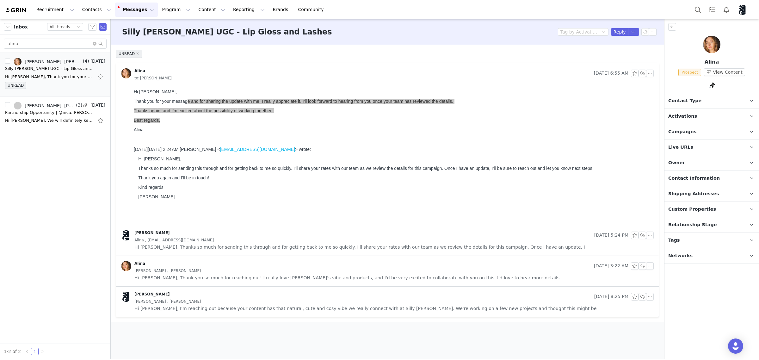
click at [339, 277] on span "Hi Kaylie-Ann, Thank you so much for reaching out! I really love Silly George's…" at bounding box center [346, 277] width 425 height 7
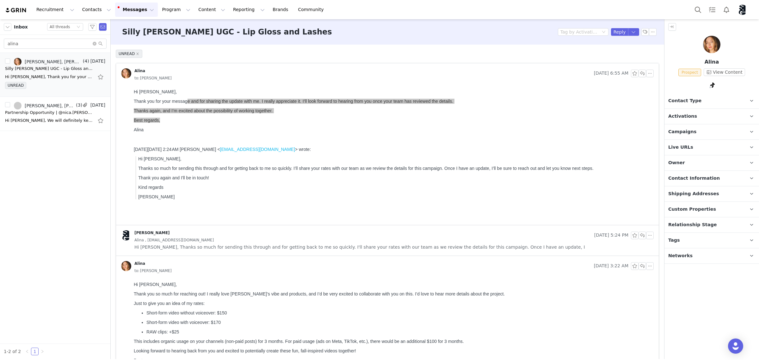
click at [315, 311] on div "Hi Kaylie-Ann, Thank you so much for reaching out! I really love Silly George’s…" at bounding box center [392, 327] width 517 height 90
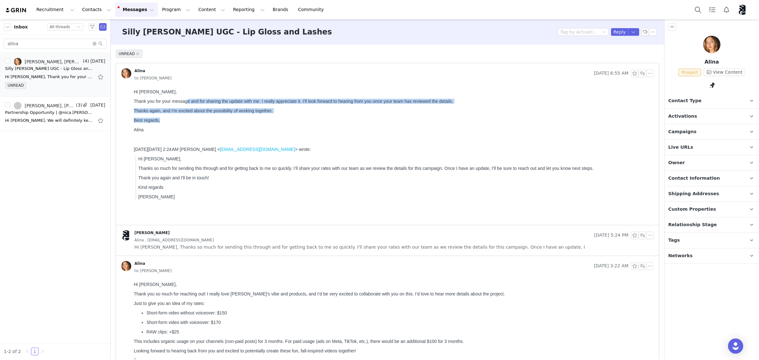
click at [586, 132] on p "Alina" at bounding box center [392, 129] width 517 height 5
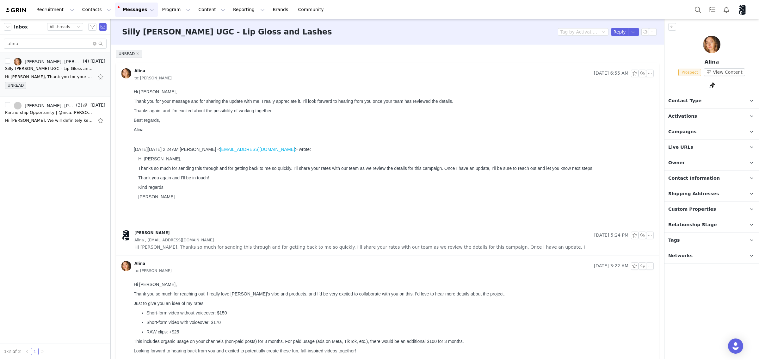
click at [691, 133] on span "Campaigns" at bounding box center [682, 131] width 28 height 7
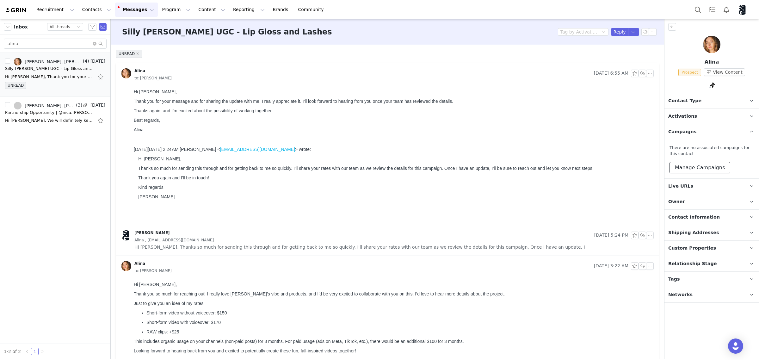
click at [695, 170] on button "Manage Campaigns" at bounding box center [699, 167] width 61 height 11
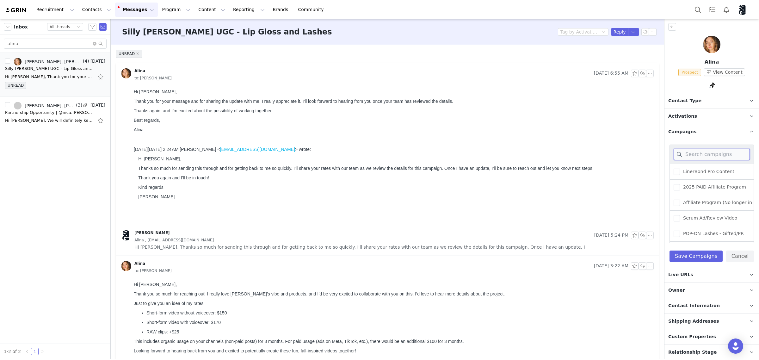
click at [695, 154] on input at bounding box center [712, 154] width 76 height 11
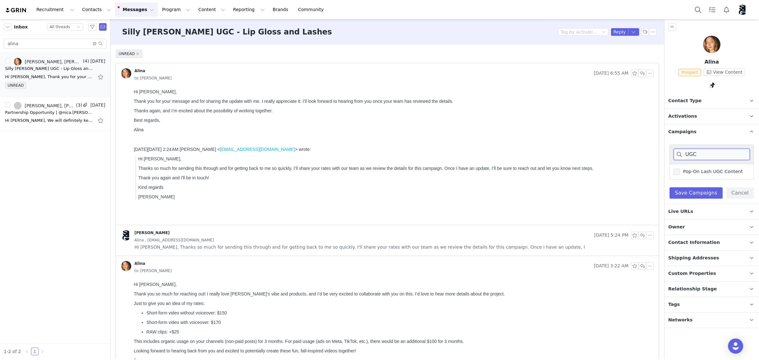
type input "UGC"
click at [676, 170] on span at bounding box center [677, 172] width 6 height 6
click at [680, 169] on input "Pop-On Lash UGC Content" at bounding box center [680, 169] width 0 height 0
click at [698, 192] on button "Save Campaigns" at bounding box center [695, 192] width 53 height 11
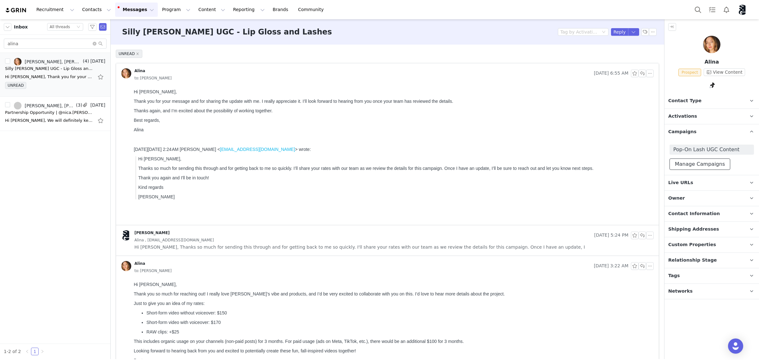
click at [710, 163] on button "Manage Campaigns" at bounding box center [699, 163] width 61 height 11
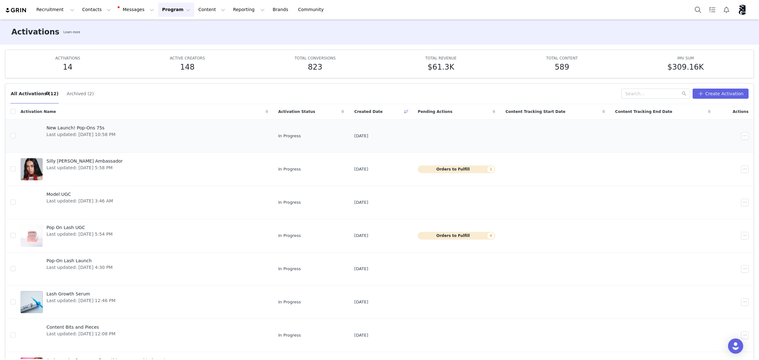
click at [76, 127] on span "New Launch! Pop-Ons 75s" at bounding box center [80, 128] width 69 height 7
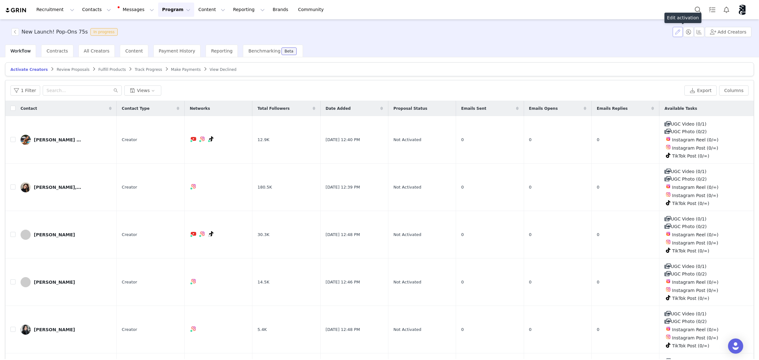
click at [681, 33] on button "button" at bounding box center [678, 32] width 10 height 10
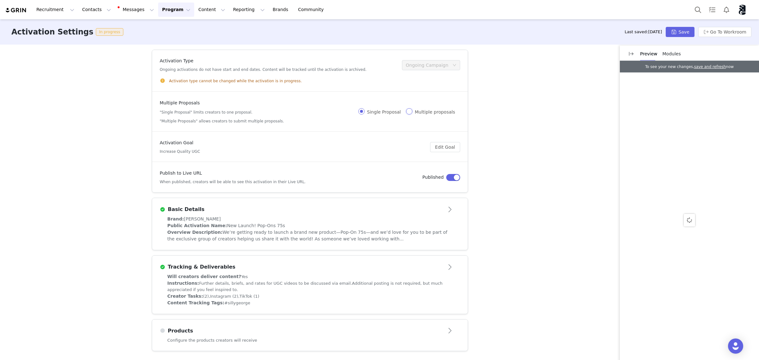
click at [412, 111] on input "Multiple proposals" at bounding box center [409, 111] width 6 height 6
radio input "true"
click at [685, 32] on button "Save" at bounding box center [680, 32] width 28 height 10
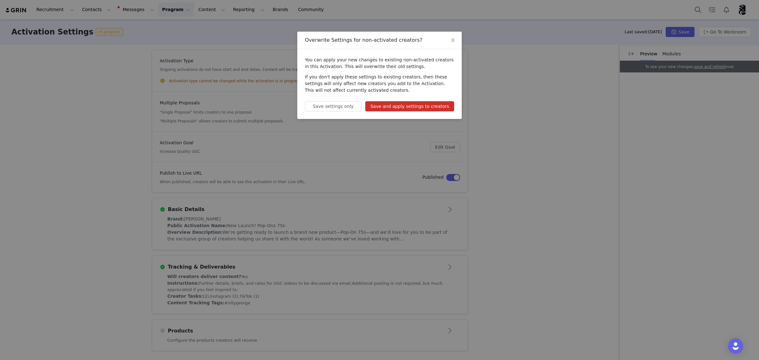
drag, startPoint x: 311, startPoint y: 61, endPoint x: 450, endPoint y: 90, distance: 141.3
click at [450, 90] on div "You can apply your new changes to existing non-activated creators in this Activ…" at bounding box center [379, 84] width 164 height 70
click at [416, 107] on button "Save and apply settings to creators" at bounding box center [409, 106] width 89 height 10
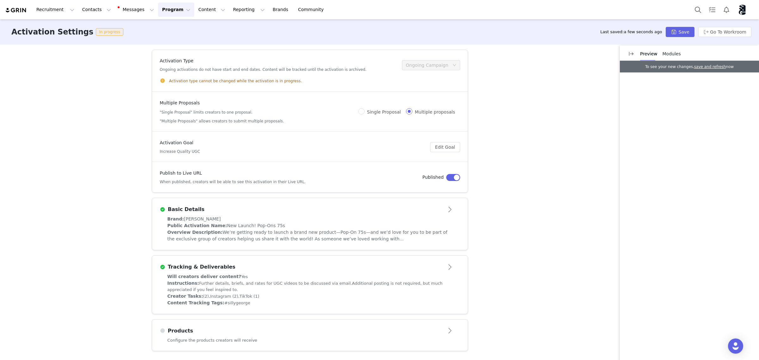
click at [665, 53] on span "Modules" at bounding box center [671, 53] width 18 height 5
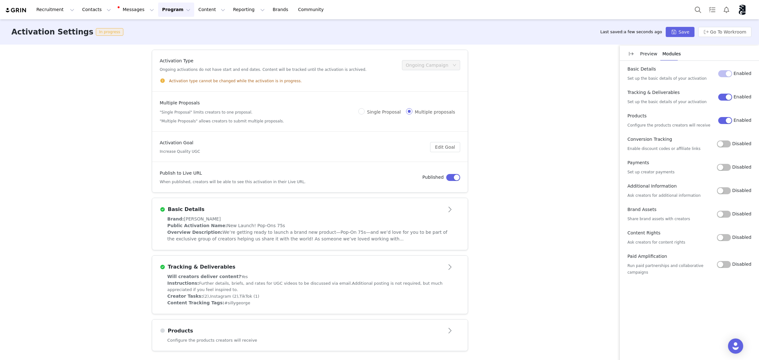
click at [734, 165] on label "Disabled" at bounding box center [734, 167] width 34 height 7
click at [731, 165] on button "Disabled" at bounding box center [724, 167] width 14 height 7
click at [729, 237] on button "Disabled" at bounding box center [724, 237] width 14 height 7
drag, startPoint x: 630, startPoint y: 265, endPoint x: 717, endPoint y: 269, distance: 87.1
click at [717, 269] on div "Basic Details Set up the basic details of your activation Enabled Tracking & De…" at bounding box center [689, 172] width 139 height 222
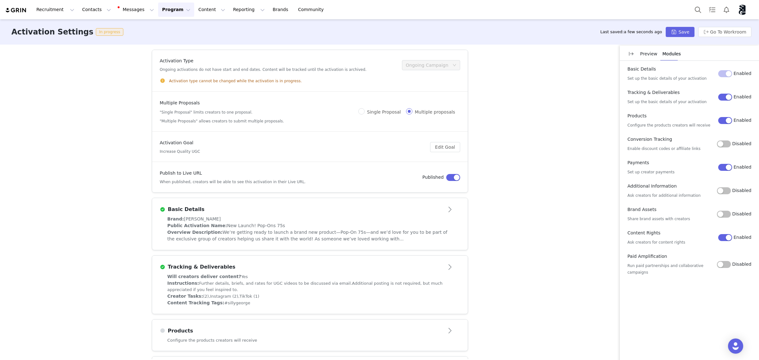
click at [730, 261] on button "Disabled" at bounding box center [724, 264] width 14 height 7
click at [683, 34] on button "Save" at bounding box center [680, 32] width 28 height 10
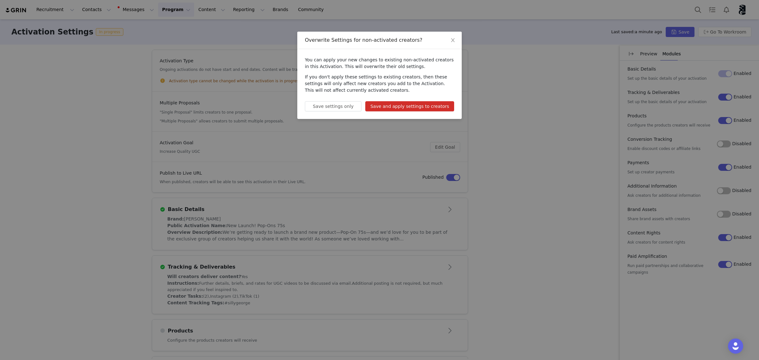
click at [428, 108] on button "Save and apply settings to creators" at bounding box center [409, 106] width 89 height 10
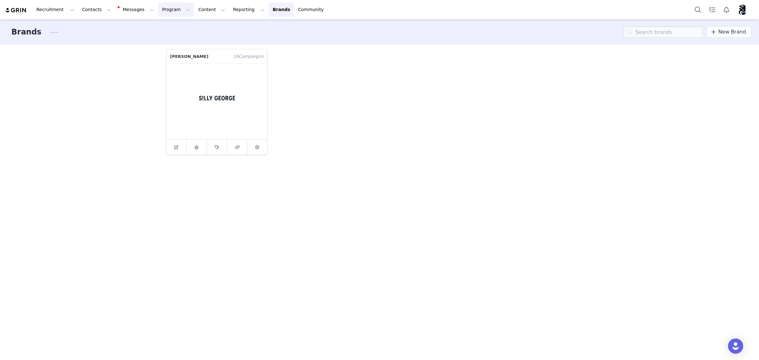
click at [161, 10] on button "Program Program" at bounding box center [176, 10] width 36 height 14
click at [156, 31] on p "Activations" at bounding box center [160, 28] width 24 height 7
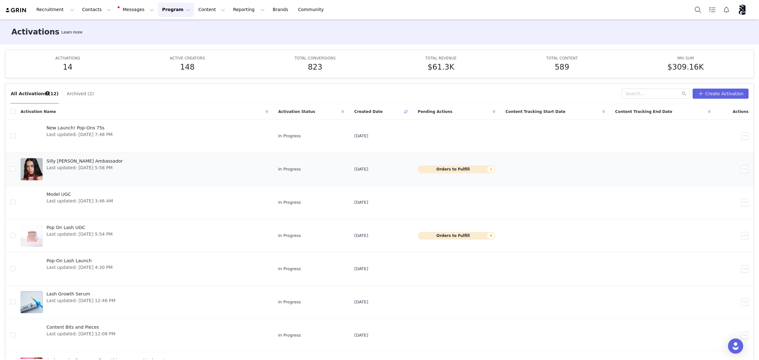
click at [72, 161] on span "Silly [PERSON_NAME] Ambassador" at bounding box center [84, 161] width 76 height 7
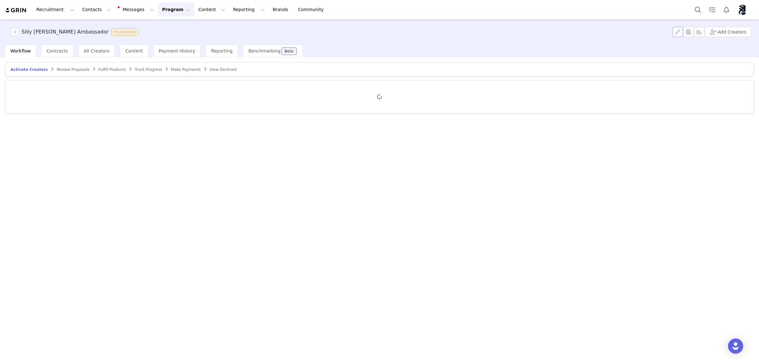
click at [675, 33] on button "button" at bounding box center [678, 32] width 10 height 10
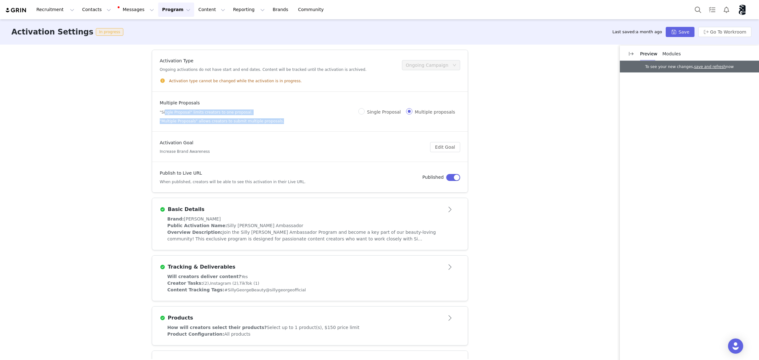
drag, startPoint x: 162, startPoint y: 111, endPoint x: 283, endPoint y: 123, distance: 122.3
click at [283, 123] on div "Multiple Proposals "Single Proposal" limits creators to one proposal. "Multiple…" at bounding box center [259, 112] width 199 height 24
click at [292, 122] on div "Multiple Proposals "Single Proposal" limits creators to one proposal. "Multiple…" at bounding box center [259, 112] width 199 height 24
click at [358, 110] on div "Multiple Proposals "Single Proposal" limits creators to one proposal. "Multiple…" at bounding box center [259, 112] width 199 height 24
click at [365, 110] on input "Single Proposal" at bounding box center [361, 111] width 6 height 6
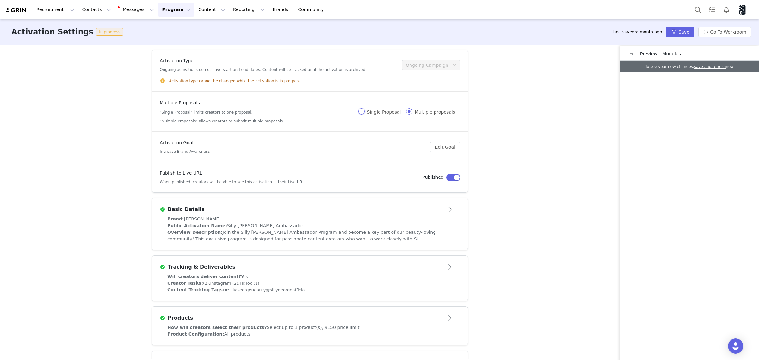
radio input "true"
drag, startPoint x: 412, startPoint y: 111, endPoint x: 555, endPoint y: 69, distance: 149.4
click at [412, 111] on input "Multiple proposals" at bounding box center [409, 111] width 6 height 6
radio input "true"
click at [681, 33] on button "Save" at bounding box center [680, 32] width 28 height 10
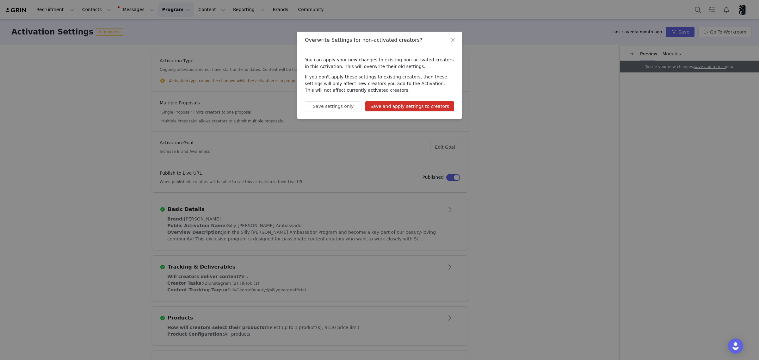
drag, startPoint x: 424, startPoint y: 105, endPoint x: 418, endPoint y: 105, distance: 6.4
click at [418, 105] on button "Save and apply settings to creators" at bounding box center [409, 106] width 89 height 10
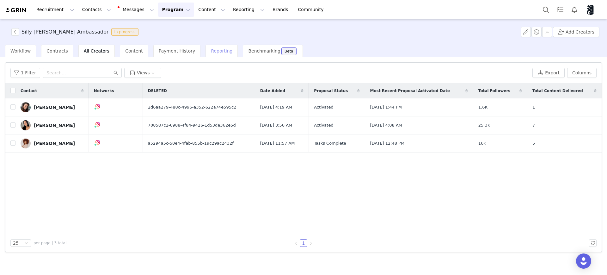
click at [211, 50] on span "Reporting" at bounding box center [222, 50] width 22 height 5
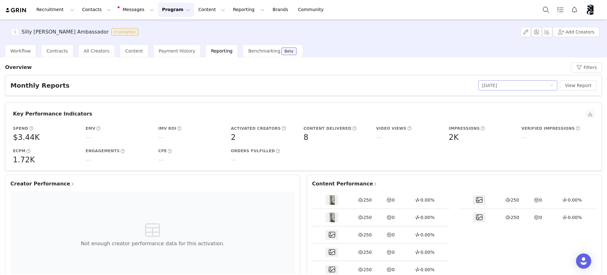
click at [497, 84] on span "[DATE]" at bounding box center [489, 85] width 15 height 5
click at [504, 159] on li "[DATE]" at bounding box center [514, 159] width 79 height 10
click at [576, 87] on button "View Report" at bounding box center [578, 85] width 37 height 10
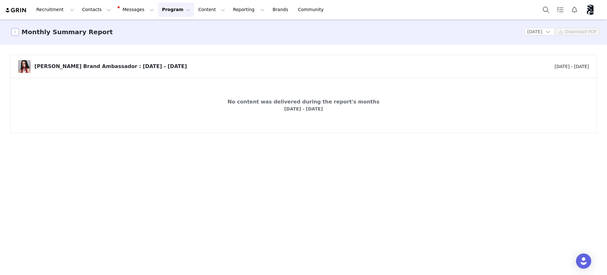
click at [15, 33] on button "button" at bounding box center [15, 32] width 8 height 8
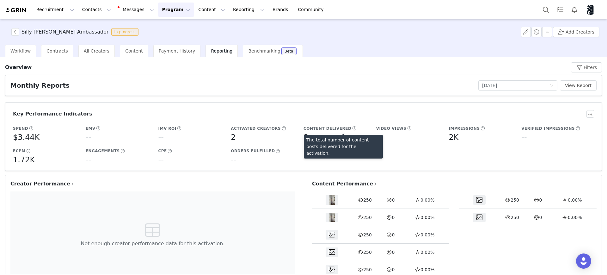
click at [352, 128] on span at bounding box center [354, 129] width 5 height 6
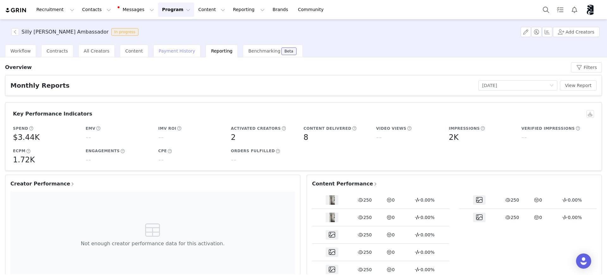
click at [166, 51] on span "Payment History" at bounding box center [177, 50] width 37 height 5
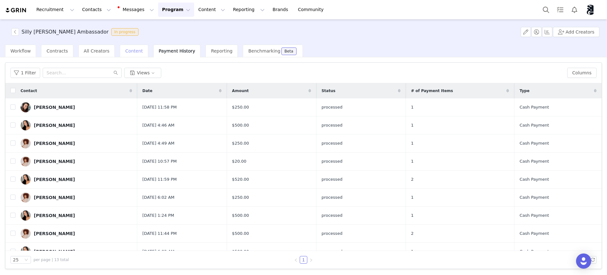
click at [125, 51] on span "Content" at bounding box center [134, 50] width 18 height 5
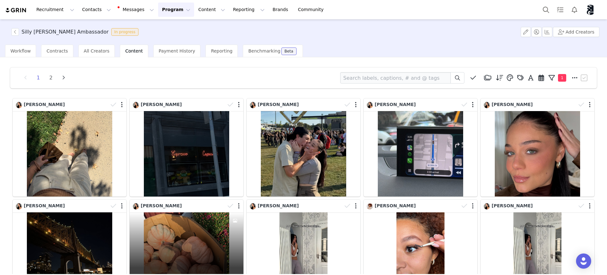
scroll to position [119, 0]
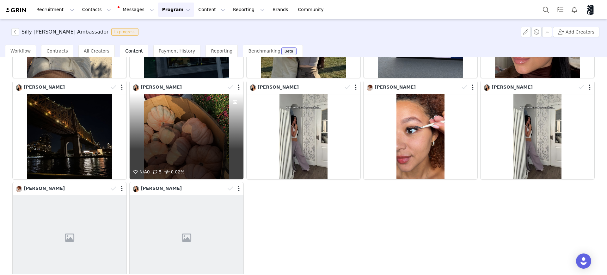
click at [177, 137] on div "N/A 0 5 0.02%" at bounding box center [187, 136] width 114 height 85
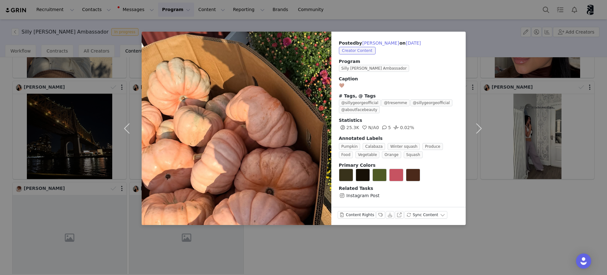
click at [502, 28] on div "Posted by [PERSON_NAME] on [DATE] Creator Content Program Silly [PERSON_NAME] B…" at bounding box center [303, 137] width 607 height 275
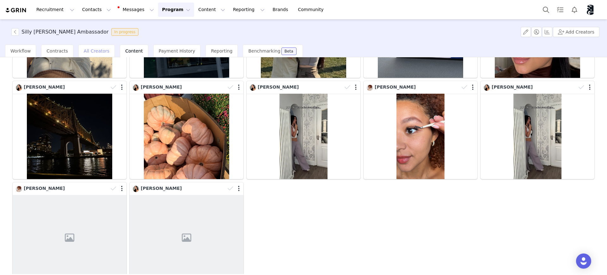
click at [95, 50] on span "All Creators" at bounding box center [97, 50] width 26 height 5
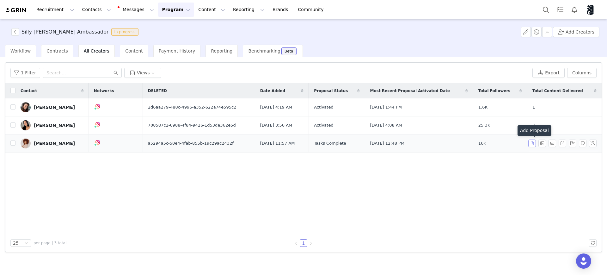
click at [532, 143] on button "button" at bounding box center [532, 143] width 8 height 8
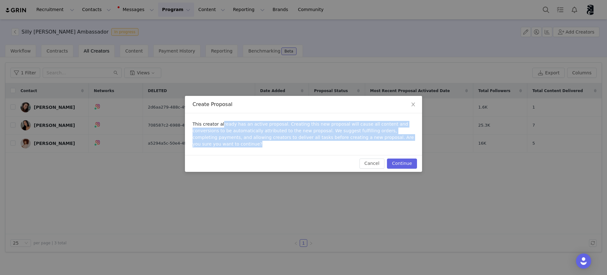
drag, startPoint x: 323, startPoint y: 128, endPoint x: 414, endPoint y: 139, distance: 91.4
click at [414, 139] on div "This creator already has an active proposal. Creating this new proposal will ca…" at bounding box center [303, 134] width 237 height 42
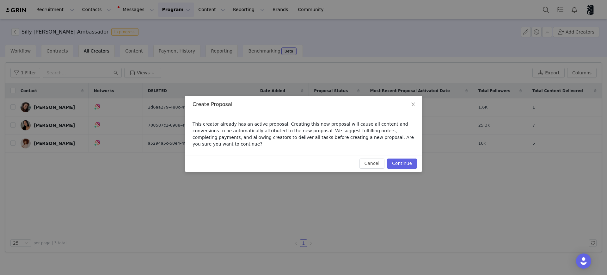
click at [500, 171] on div "Create Proposal This creator already has an active proposal. Creating this new …" at bounding box center [303, 137] width 607 height 275
click at [292, 230] on div "Create Proposal This creator already has an active proposal. Creating this new …" at bounding box center [303, 137] width 607 height 275
drag, startPoint x: 465, startPoint y: 206, endPoint x: 469, endPoint y: 206, distance: 3.9
click at [465, 206] on div "Create Proposal This creator already has an active proposal. Creating this new …" at bounding box center [303, 137] width 607 height 275
click at [403, 161] on button "Continue" at bounding box center [402, 163] width 30 height 10
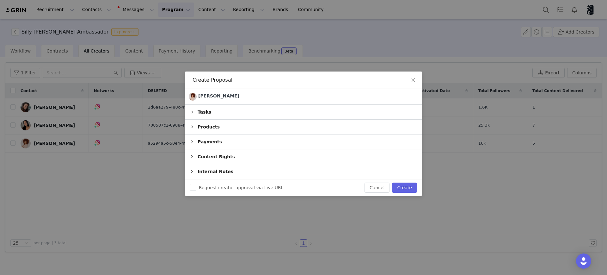
click at [204, 113] on div "Tasks" at bounding box center [303, 112] width 237 height 15
click at [193, 111] on icon "icon: right" at bounding box center [192, 111] width 2 height 3
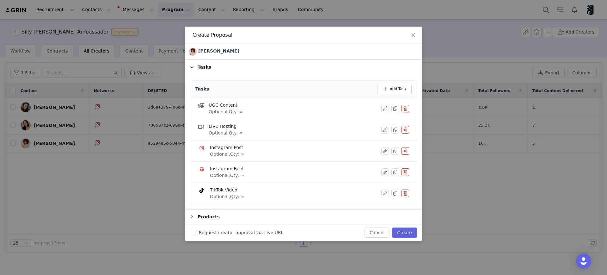
click at [402, 128] on button "button" at bounding box center [406, 130] width 8 height 8
click at [377, 139] on button "Delete" at bounding box center [376, 140] width 25 height 10
click at [402, 130] on button "button" at bounding box center [406, 130] width 8 height 8
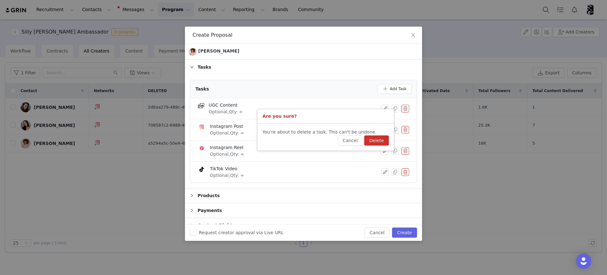
click at [376, 139] on button "Delete" at bounding box center [376, 140] width 25 height 10
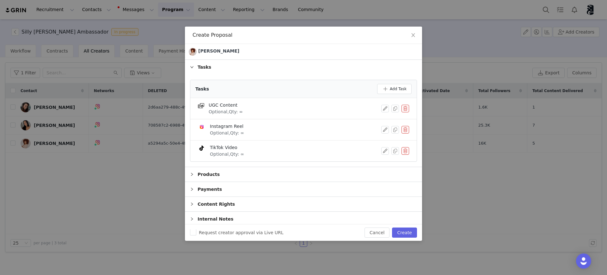
click at [402, 128] on button "button" at bounding box center [406, 130] width 8 height 8
click at [380, 140] on button "Delete" at bounding box center [376, 140] width 25 height 10
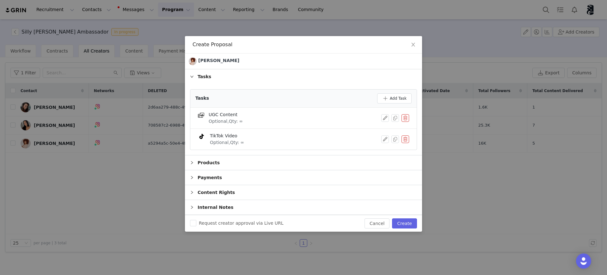
click at [403, 140] on button "button" at bounding box center [406, 139] width 8 height 8
click at [386, 141] on button "Delete" at bounding box center [382, 144] width 25 height 10
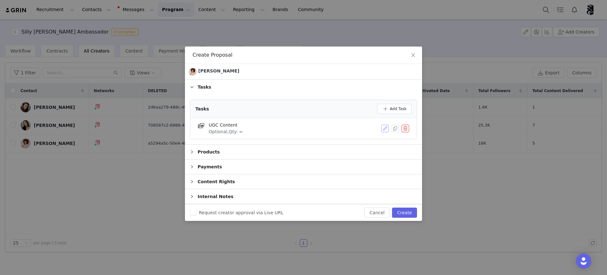
click at [383, 127] on button "button" at bounding box center [385, 129] width 8 height 8
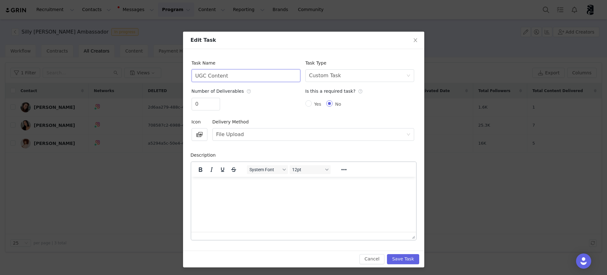
drag, startPoint x: 226, startPoint y: 76, endPoint x: 185, endPoint y: 77, distance: 41.1
click at [185, 77] on div "Task Name UGC Content Task Type Select task type Custom Task Number of Delivera…" at bounding box center [303, 149] width 241 height 201
type input "October Video 1"
click at [297, 194] on html at bounding box center [303, 184] width 225 height 17
click at [396, 258] on button "Save Task" at bounding box center [403, 259] width 32 height 10
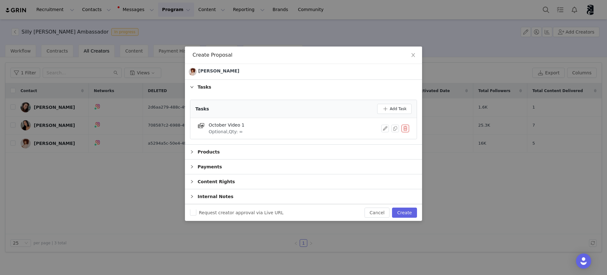
click at [209, 148] on div "Products" at bounding box center [303, 152] width 237 height 15
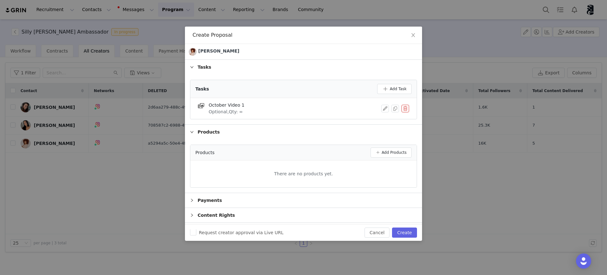
click at [203, 129] on div "Products" at bounding box center [303, 132] width 237 height 15
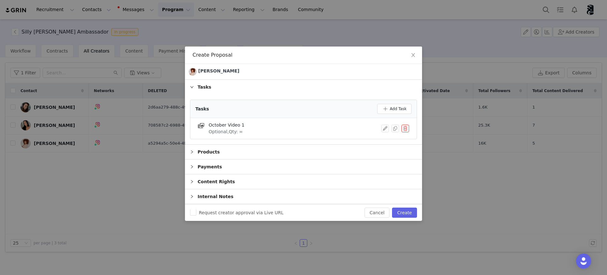
click at [205, 164] on div "Payments" at bounding box center [303, 166] width 237 height 15
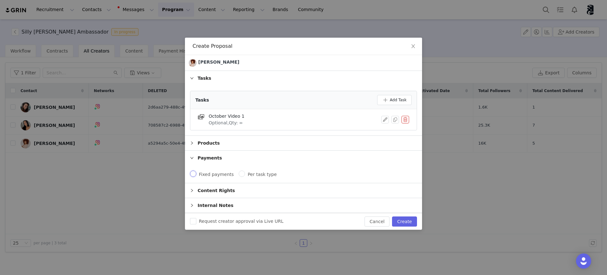
click at [194, 173] on input "Fixed payments" at bounding box center [193, 173] width 6 height 6
radio input "true"
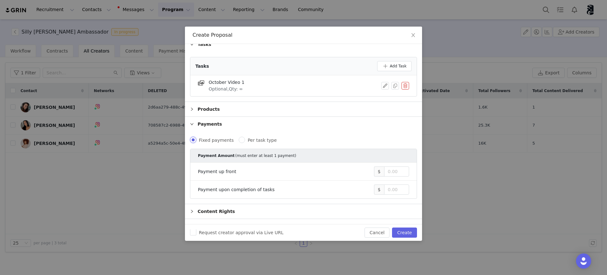
scroll to position [32, 0]
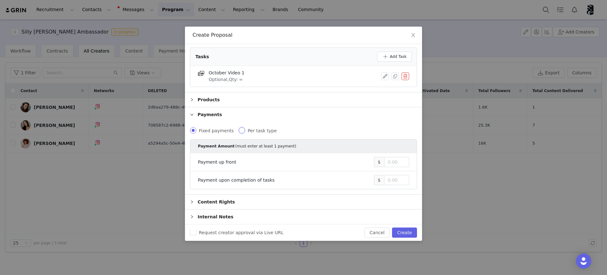
click at [239, 129] on input "Per task type" at bounding box center [242, 130] width 6 height 6
radio input "true"
radio input "false"
radio input "true"
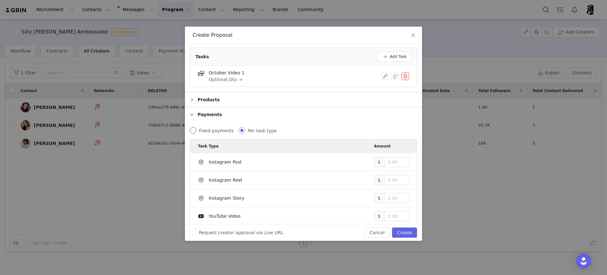
click at [193, 129] on input "Fixed payments" at bounding box center [193, 130] width 6 height 6
radio input "true"
radio input "false"
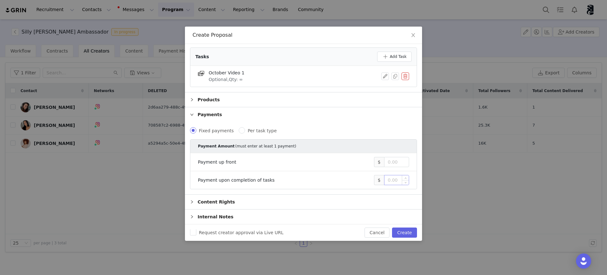
click at [385, 182] on input at bounding box center [397, 179] width 24 height 9
type input "500"
click at [245, 202] on div "Content Rights" at bounding box center [303, 201] width 237 height 15
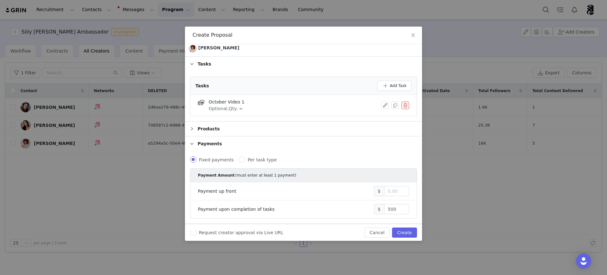
scroll to position [0, 0]
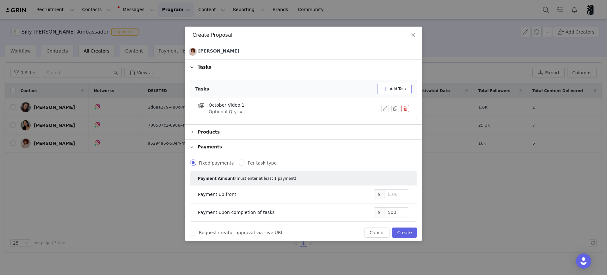
click at [385, 88] on button "Add Task" at bounding box center [394, 89] width 34 height 10
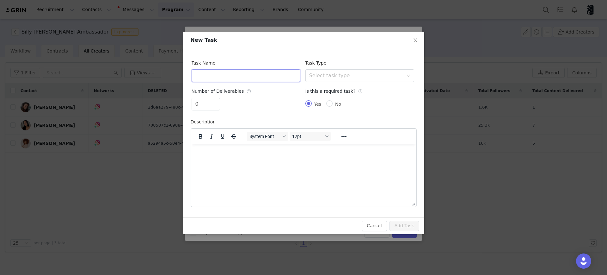
click at [249, 79] on input "text" at bounding box center [246, 75] width 109 height 13
type input "[DATE] Photos"
click at [371, 71] on div "Select task type" at bounding box center [357, 76] width 97 height 12
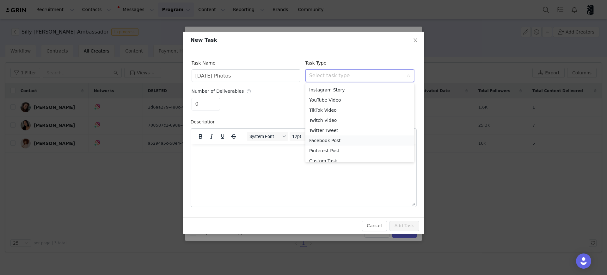
scroll to position [25, 0]
click at [340, 154] on li "Custom Task" at bounding box center [359, 156] width 109 height 10
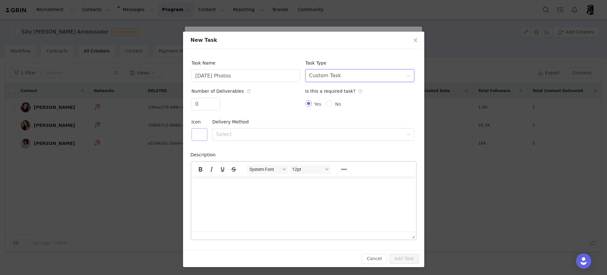
click at [194, 139] on button "button" at bounding box center [200, 134] width 16 height 13
click at [238, 190] on button "button" at bounding box center [241, 189] width 11 height 10
click at [233, 136] on div "Select" at bounding box center [309, 134] width 187 height 6
click at [234, 146] on li "File Upload" at bounding box center [310, 149] width 202 height 10
click at [241, 191] on html at bounding box center [303, 184] width 225 height 17
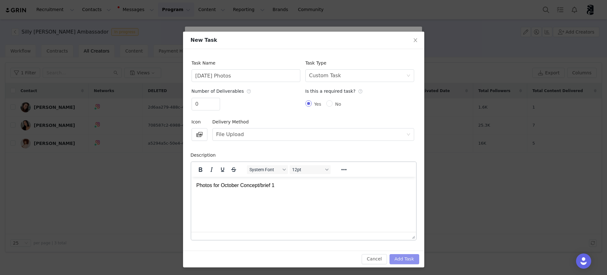
click at [402, 258] on button "Add Task" at bounding box center [405, 259] width 30 height 10
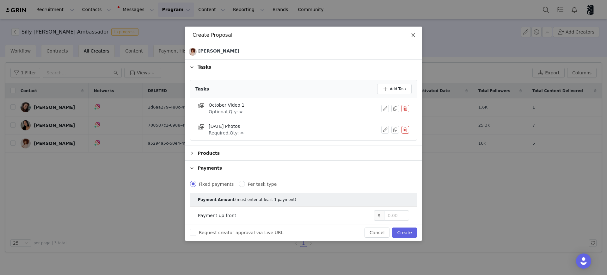
click at [414, 35] on icon "icon: close" at bounding box center [412, 35] width 3 height 4
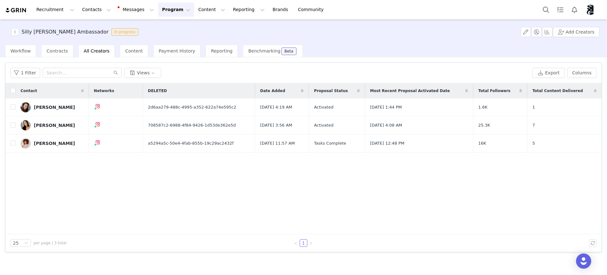
click at [158, 9] on button "Program Program" at bounding box center [176, 10] width 36 height 14
click at [161, 50] on p "Partnerships" at bounding box center [162, 51] width 28 height 7
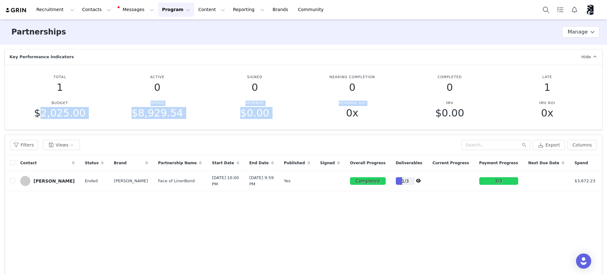
drag, startPoint x: 51, startPoint y: 113, endPoint x: 467, endPoint y: 99, distance: 416.4
click at [341, 117] on div "Budget $2,025.00 Spend $8,929.54 Revenue $0.00 Revenue ROI 0x IMV $0.00 IMV ROI…" at bounding box center [303, 110] width 585 height 26
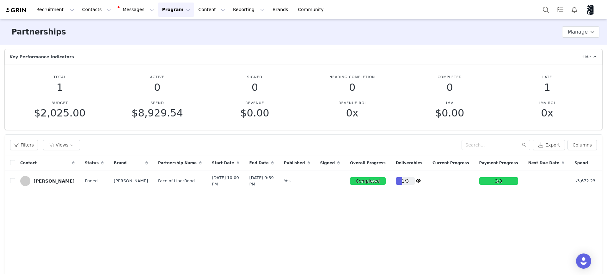
click at [469, 98] on div "IMV $0.00" at bounding box center [449, 110] width 97 height 26
click at [590, 31] on icon at bounding box center [592, 31] width 4 height 5
click at [74, 231] on div "Contact Status Brand Partnership Name Start Date End Date Published Signed Over…" at bounding box center [303, 230] width 597 height 151
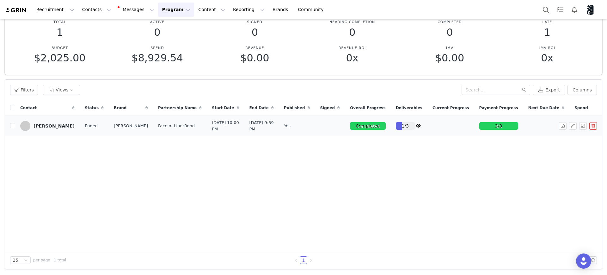
click at [396, 130] on div "1/3" at bounding box center [405, 126] width 19 height 8
click at [569, 130] on button "button" at bounding box center [573, 126] width 8 height 8
select select
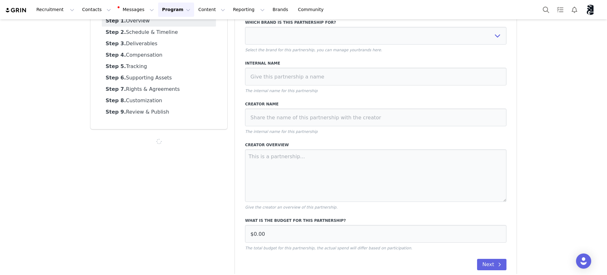
type input "$2,025.00"
select select "efe3313e-59cd-4a21-aae7-76e70609369c"
type input "Face of LinerBond"
type textarea "Deliverables each month will be requested and agreed upon. Total package of con…"
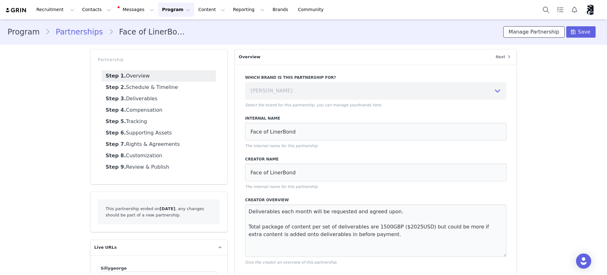
click at [520, 31] on button "Manage Partnership" at bounding box center [533, 31] width 61 height 11
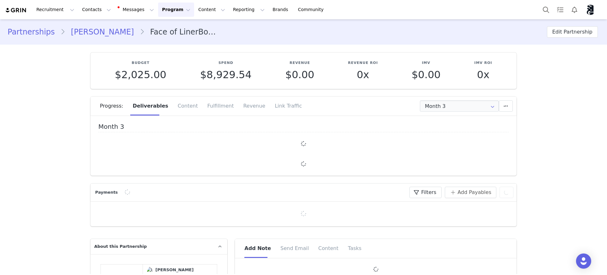
type input "+1 ([GEOGRAPHIC_DATA])"
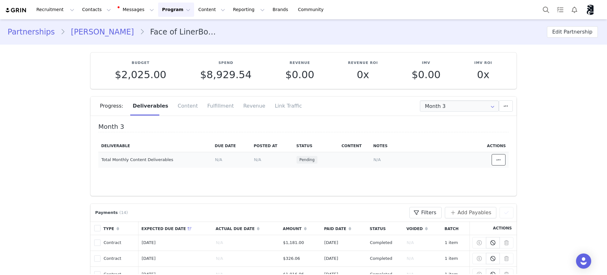
click at [492, 161] on button at bounding box center [499, 159] width 14 height 11
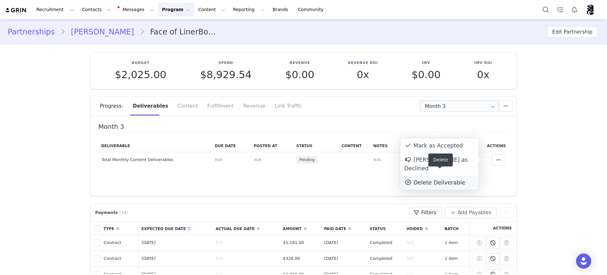
click at [449, 178] on div "Delete Deliverable" at bounding box center [439, 182] width 70 height 8
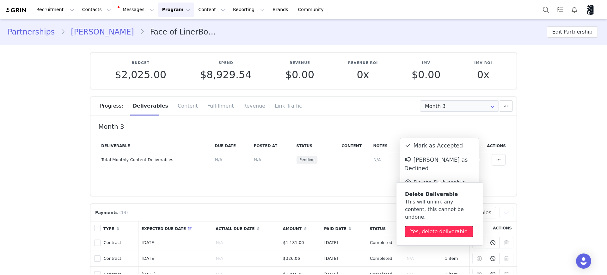
click at [435, 226] on button "Yes, delete deliverable" at bounding box center [439, 231] width 68 height 11
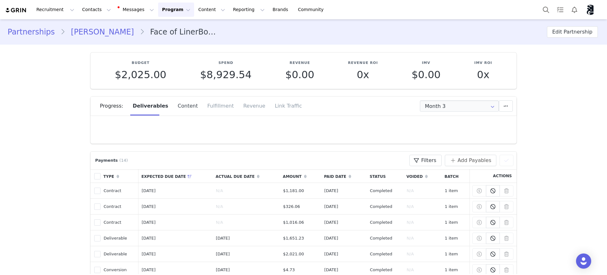
click at [173, 103] on div "Content" at bounding box center [188, 105] width 30 height 19
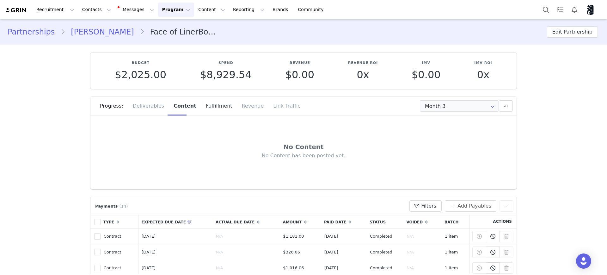
click at [212, 105] on div "Fulfillment" at bounding box center [219, 105] width 36 height 19
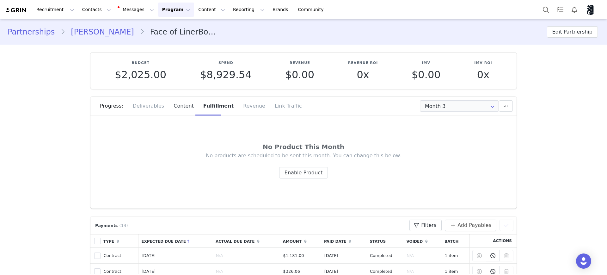
click at [181, 105] on div "Content" at bounding box center [184, 105] width 30 height 19
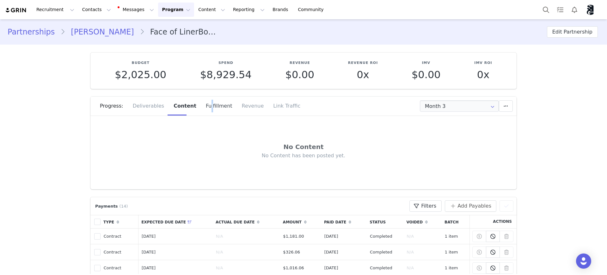
click at [201, 107] on div "Fulfillment" at bounding box center [219, 105] width 36 height 19
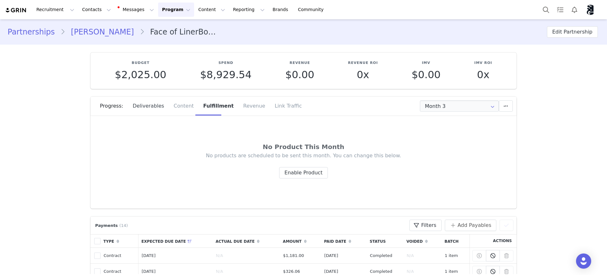
click at [146, 105] on div "Deliverables" at bounding box center [148, 105] width 41 height 19
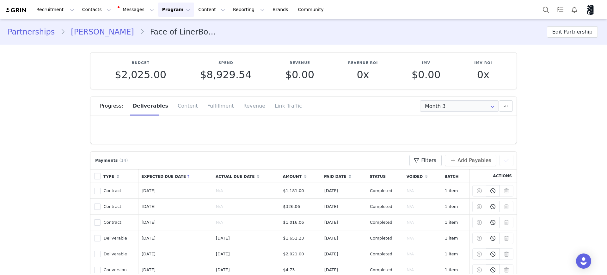
click at [146, 105] on div "Deliverables" at bounding box center [150, 105] width 45 height 19
click at [153, 122] on div at bounding box center [303, 132] width 426 height 24
click at [182, 107] on div "Content" at bounding box center [188, 105] width 30 height 19
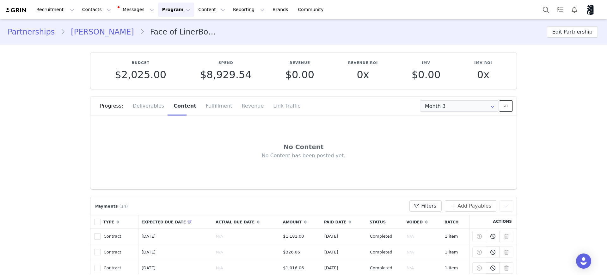
click at [504, 106] on icon at bounding box center [506, 105] width 4 height 5
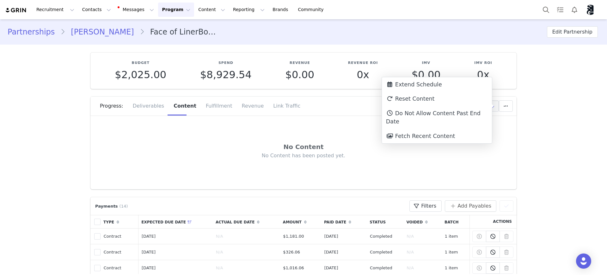
click at [215, 151] on div "No Content" at bounding box center [303, 146] width 385 height 9
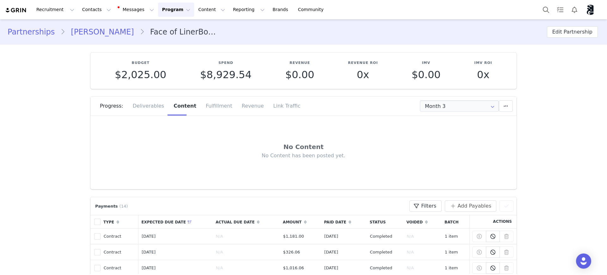
click at [92, 31] on link "[PERSON_NAME]" at bounding box center [102, 31] width 74 height 11
